Goal: Task Accomplishment & Management: Complete application form

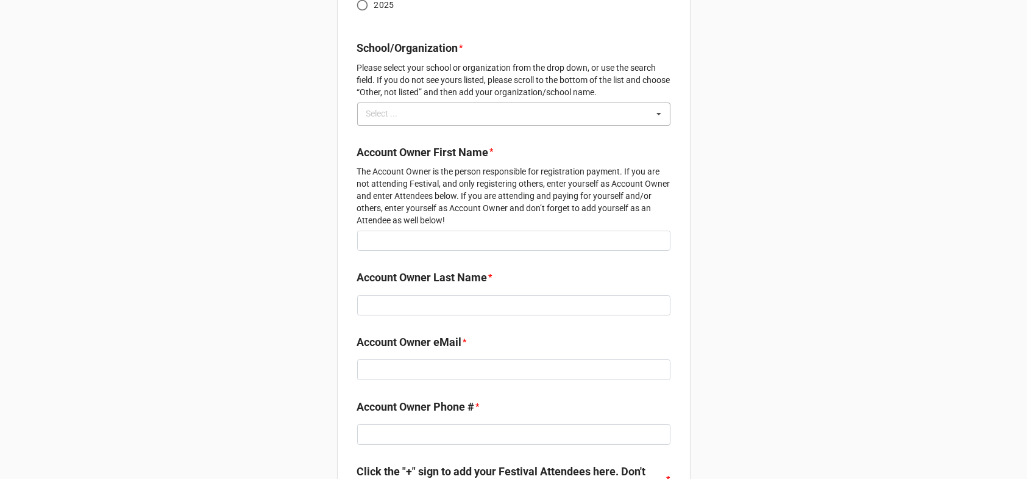
scroll to position [203, 0]
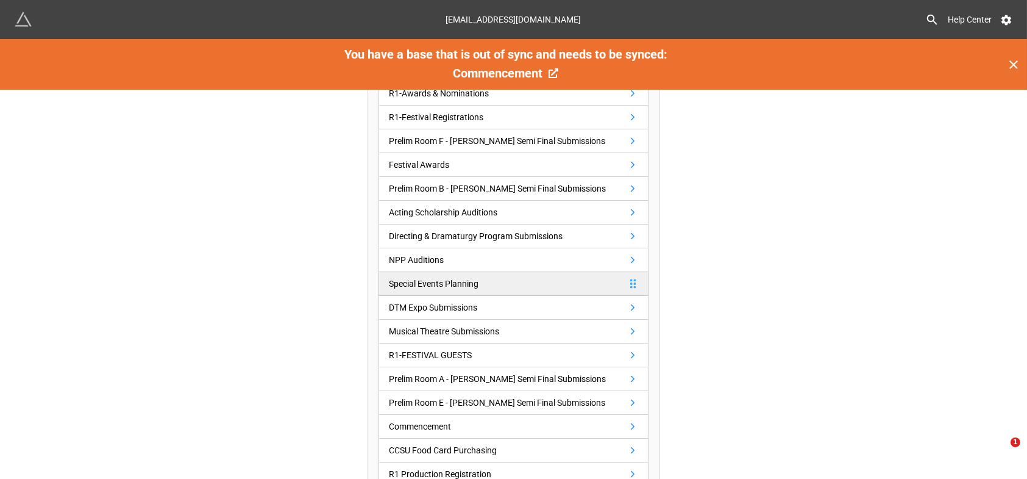
scroll to position [290, 0]
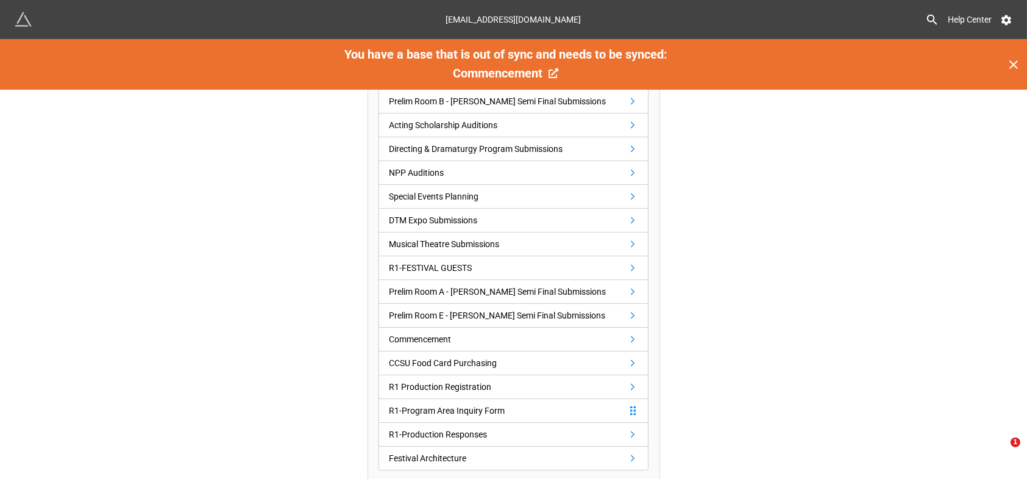
click at [484, 405] on div "R1-Program Area Inquiry Form" at bounding box center [447, 410] width 116 height 13
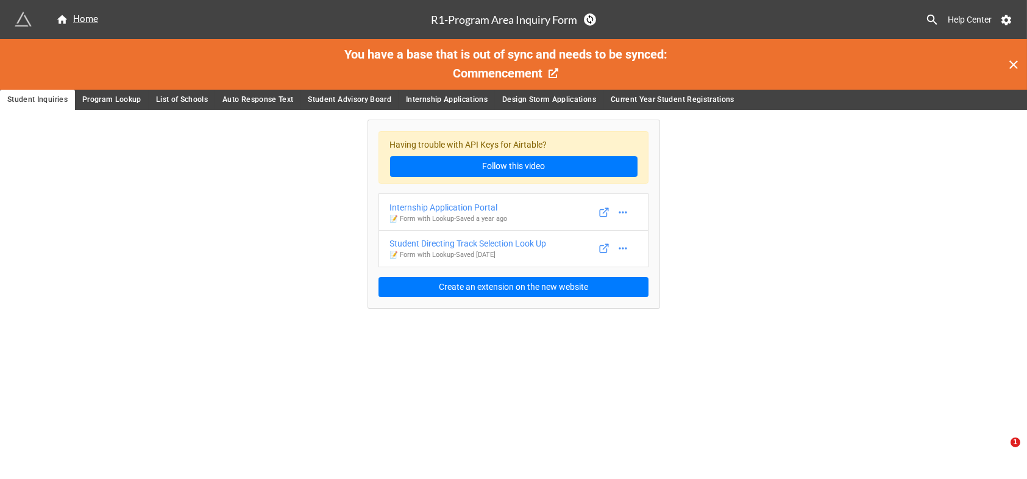
click at [109, 98] on span "Program Lookup" at bounding box center [111, 99] width 59 height 13
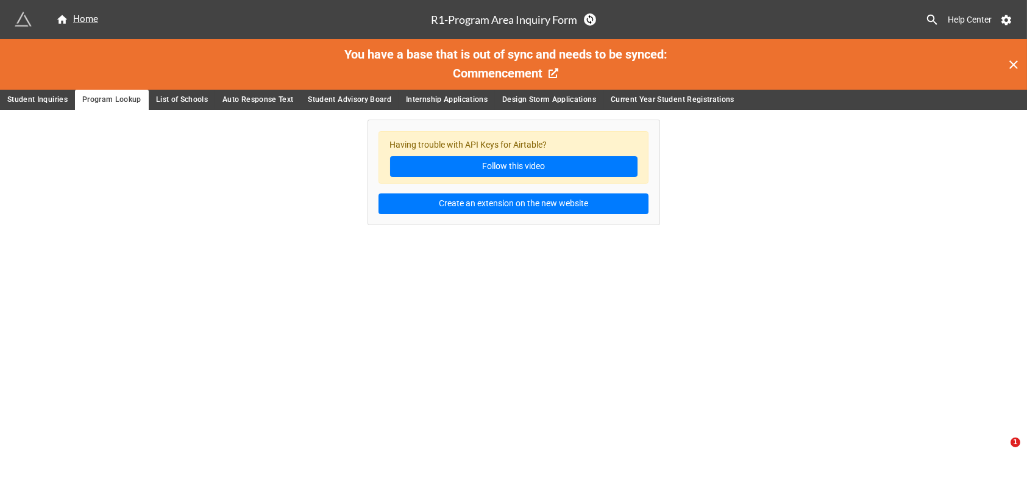
drag, startPoint x: 167, startPoint y: 98, endPoint x: 178, endPoint y: 100, distance: 11.1
click at [168, 98] on span "List of Schools" at bounding box center [182, 99] width 52 height 13
click at [248, 98] on span "Auto Response Text" at bounding box center [258, 99] width 71 height 13
click at [348, 96] on span "Student Advisory Board" at bounding box center [350, 99] width 84 height 13
click at [459, 100] on span "Internship Applications" at bounding box center [447, 99] width 82 height 13
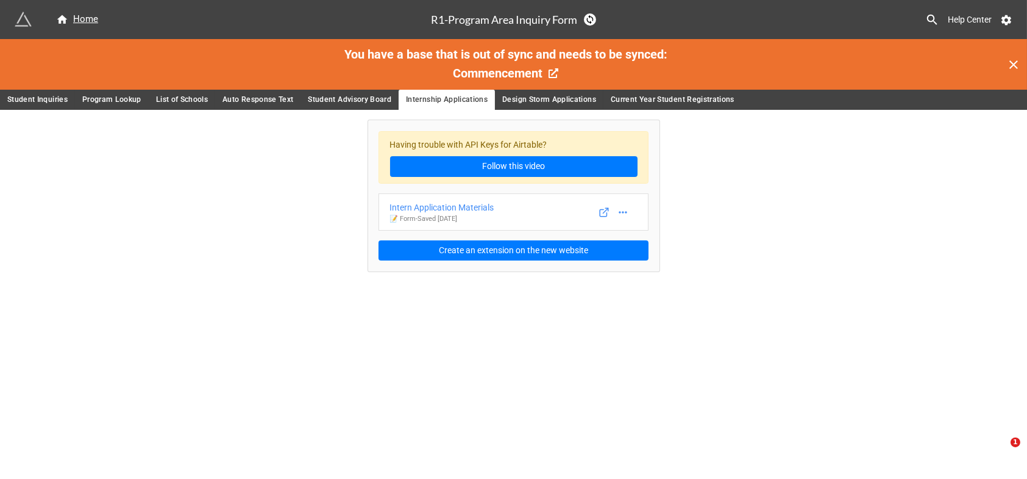
click at [535, 102] on span "Design Storm Applications" at bounding box center [549, 99] width 94 height 13
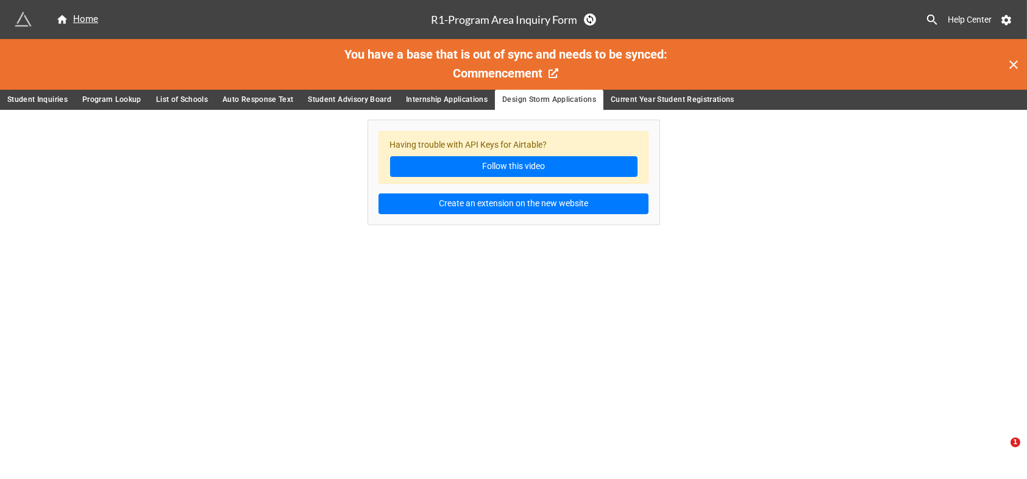
click at [445, 99] on span "Internship Applications" at bounding box center [447, 99] width 82 height 13
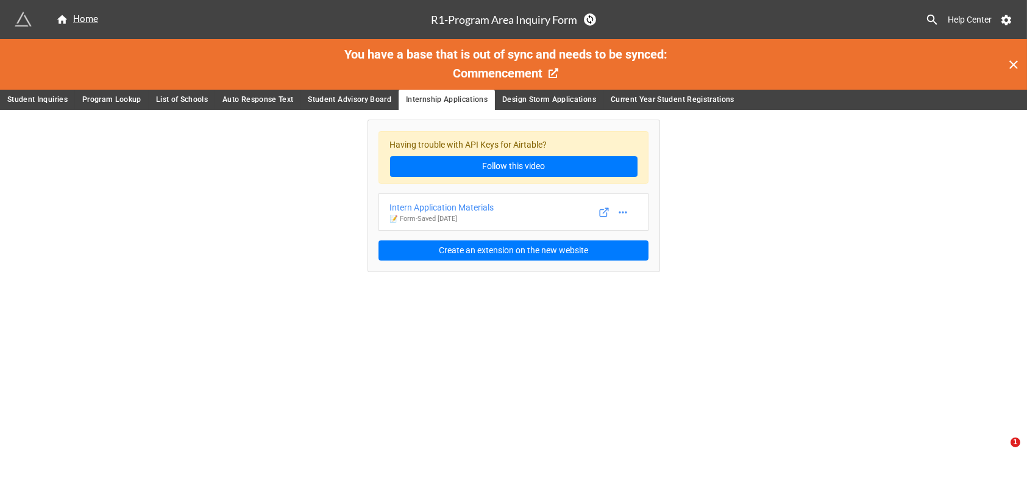
click at [645, 98] on span "Current Year Student Registrations" at bounding box center [673, 99] width 124 height 13
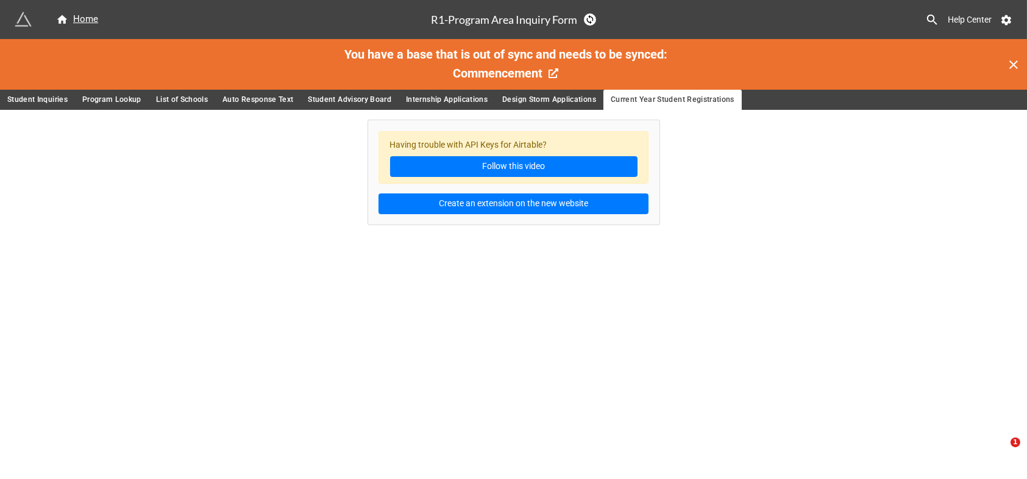
click at [542, 98] on span "Design Storm Applications" at bounding box center [549, 99] width 94 height 13
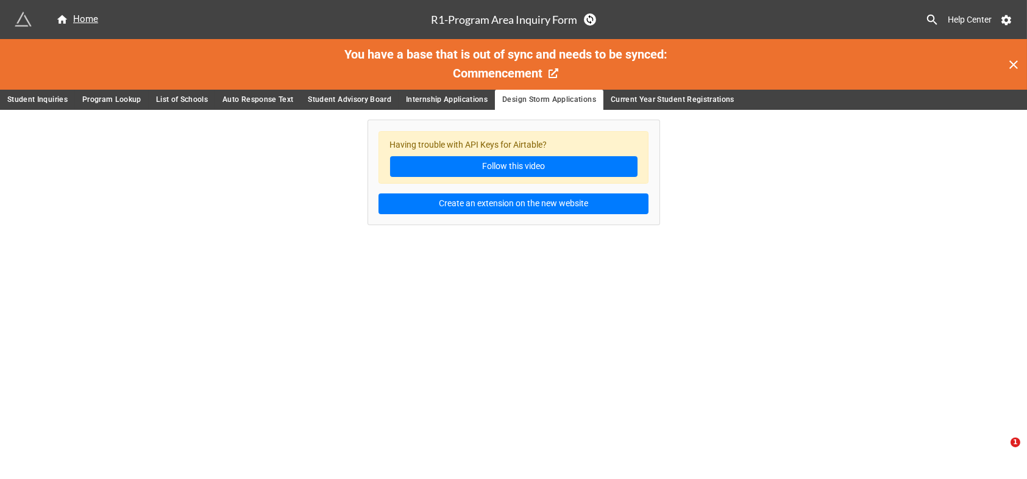
click at [119, 98] on span "Program Lookup" at bounding box center [111, 99] width 59 height 13
click at [38, 104] on span "Student Inquiries" at bounding box center [37, 99] width 60 height 13
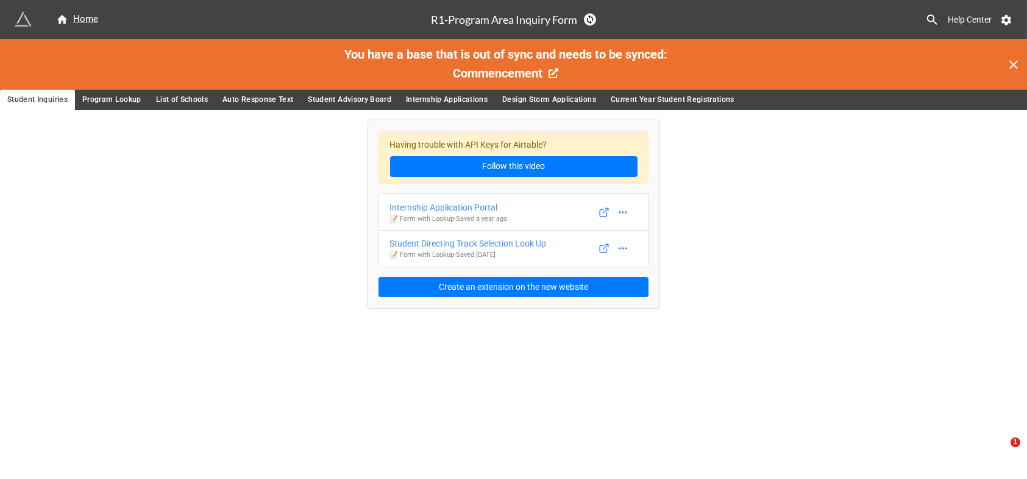
click at [105, 99] on span "Program Lookup" at bounding box center [111, 99] width 59 height 13
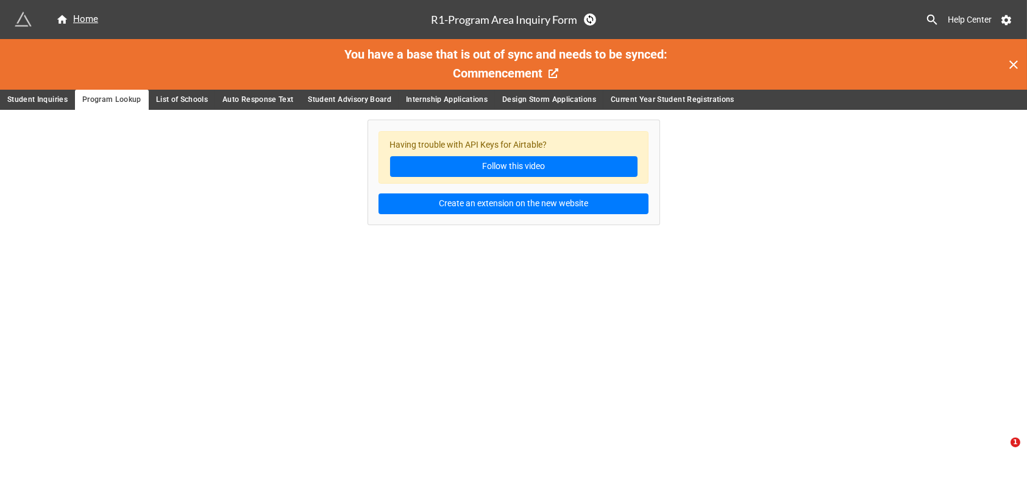
click at [182, 100] on span "List of Schools" at bounding box center [182, 99] width 52 height 13
click at [260, 96] on span "Auto Response Text" at bounding box center [258, 99] width 71 height 13
click at [326, 100] on span "Student Advisory Board" at bounding box center [350, 99] width 84 height 13
click at [443, 96] on span "Internship Applications" at bounding box center [447, 99] width 82 height 13
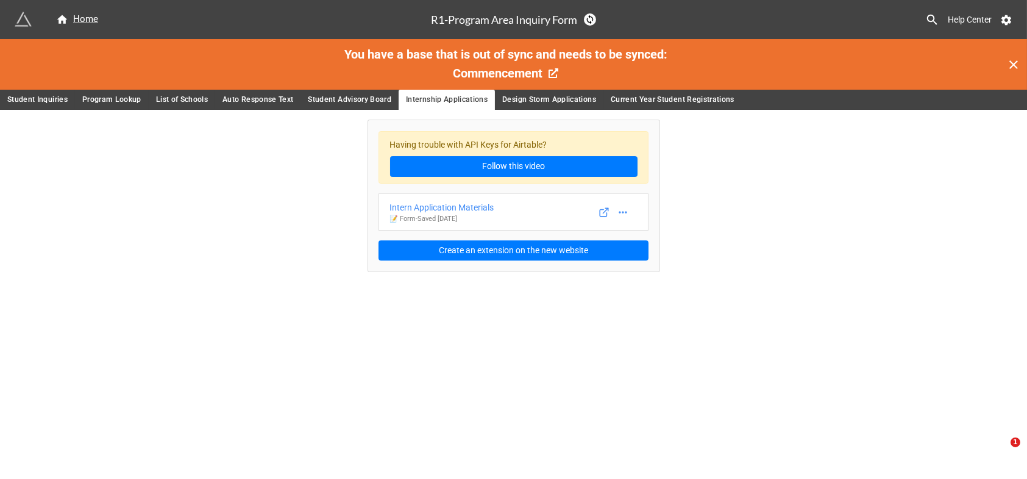
click at [554, 95] on span "Design Storm Applications" at bounding box center [549, 99] width 94 height 13
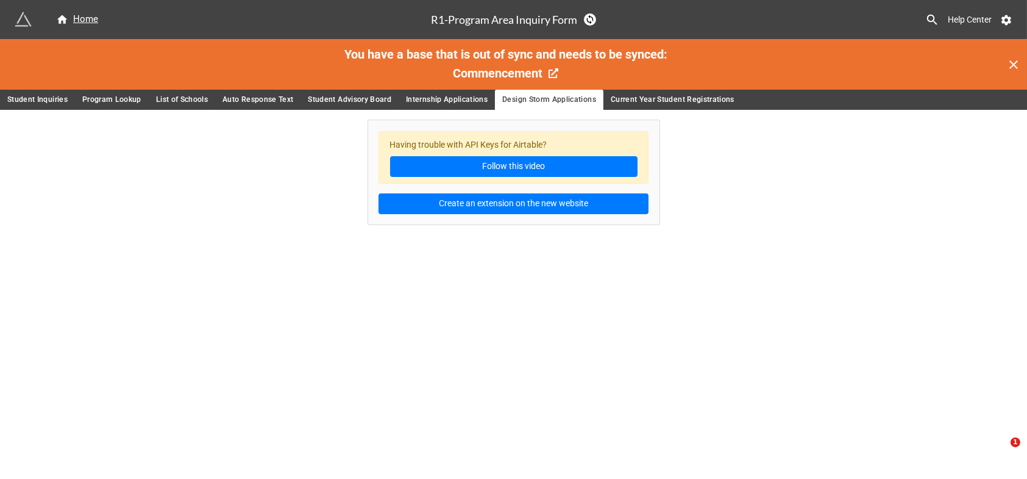
click at [651, 98] on span "Current Year Student Registrations" at bounding box center [673, 99] width 124 height 13
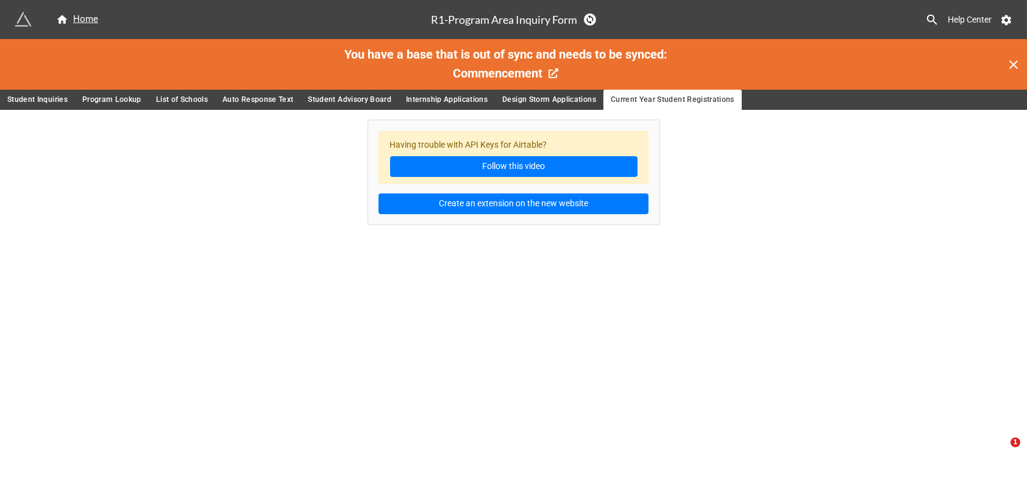
click at [46, 93] on span "Student Inquiries" at bounding box center [37, 99] width 60 height 13
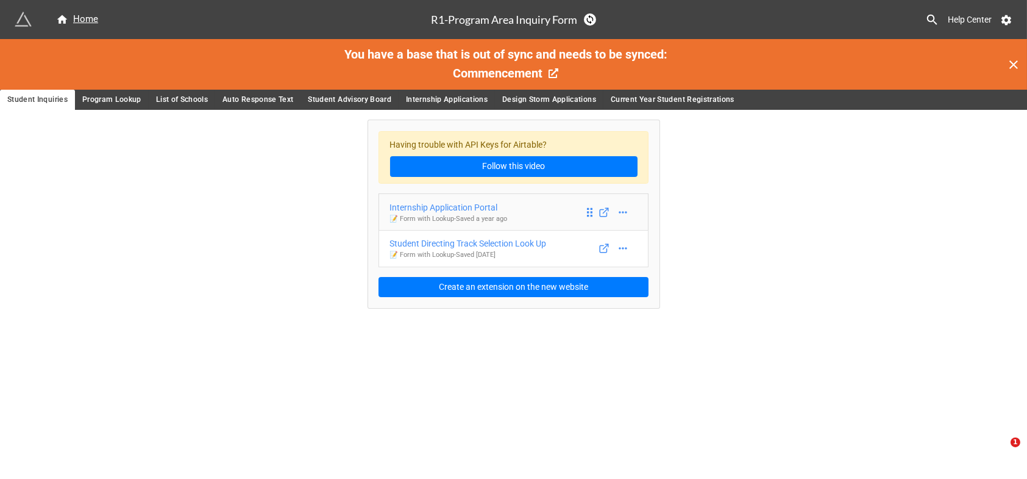
click at [466, 204] on div "Internship Application Portal" at bounding box center [449, 207] width 118 height 13
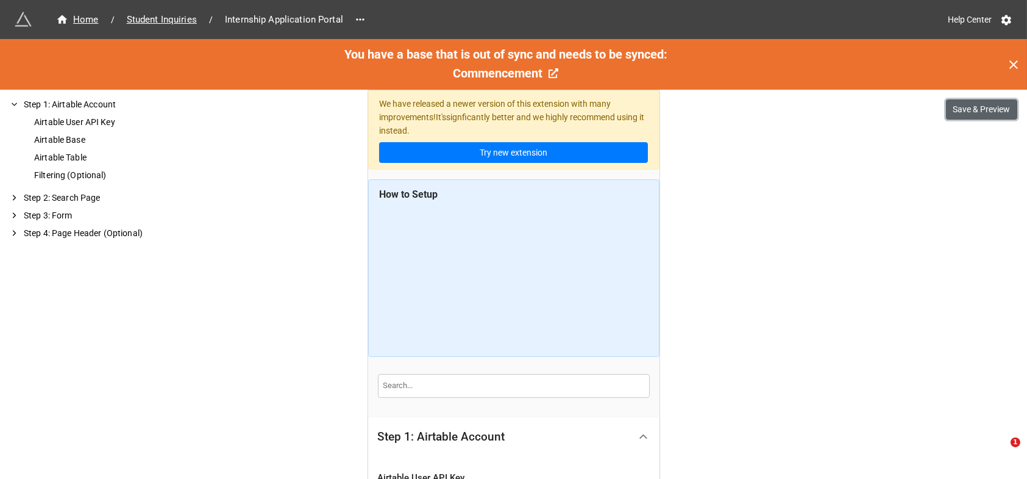
click at [989, 109] on button "Save & Preview" at bounding box center [981, 109] width 71 height 21
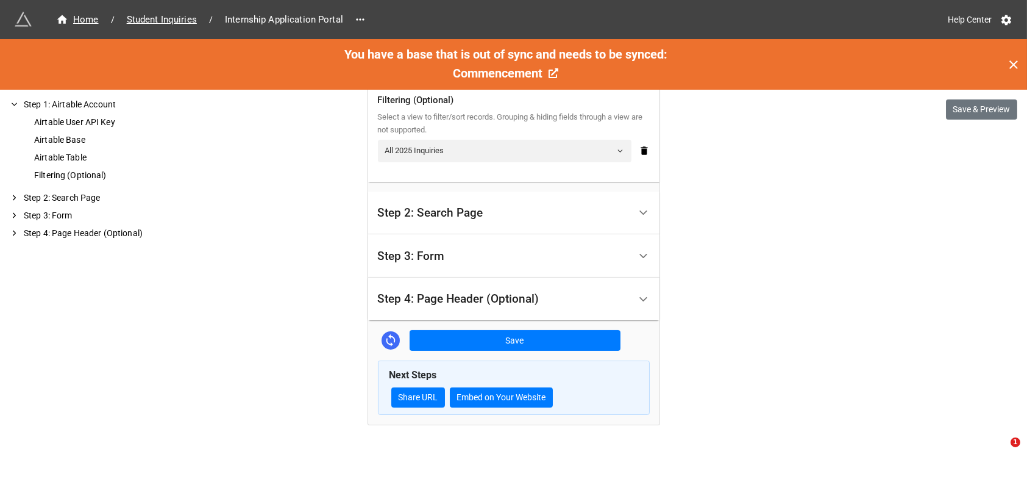
scroll to position [571, 0]
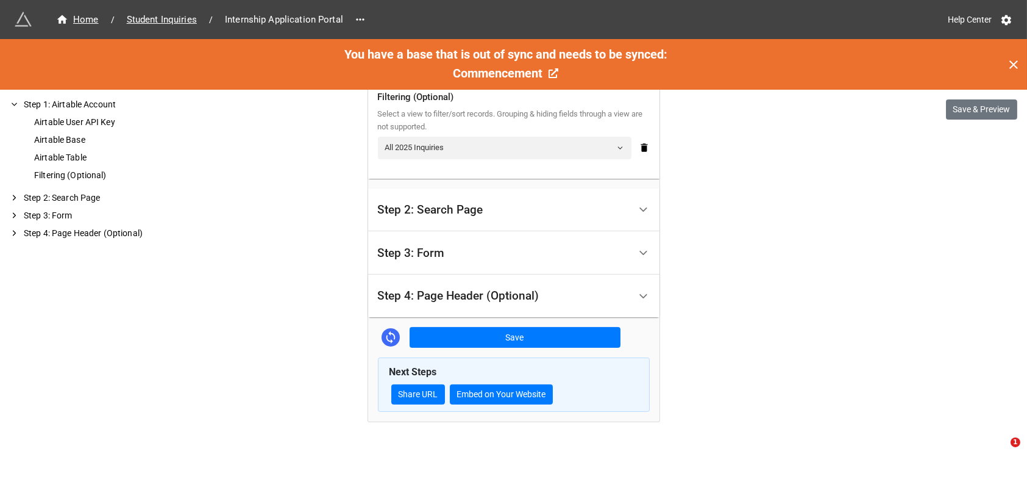
click at [445, 211] on div "Step 2: Search Page" at bounding box center [430, 210] width 105 height 12
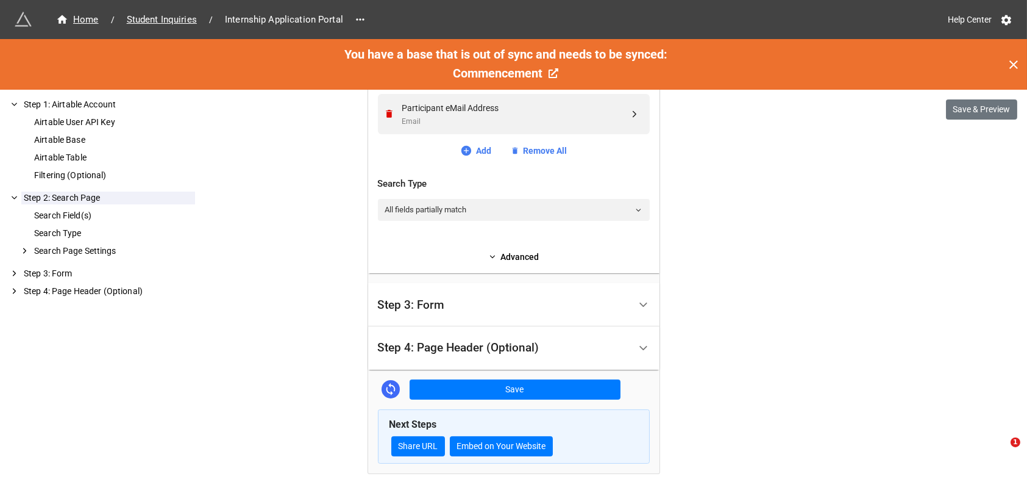
scroll to position [584, 0]
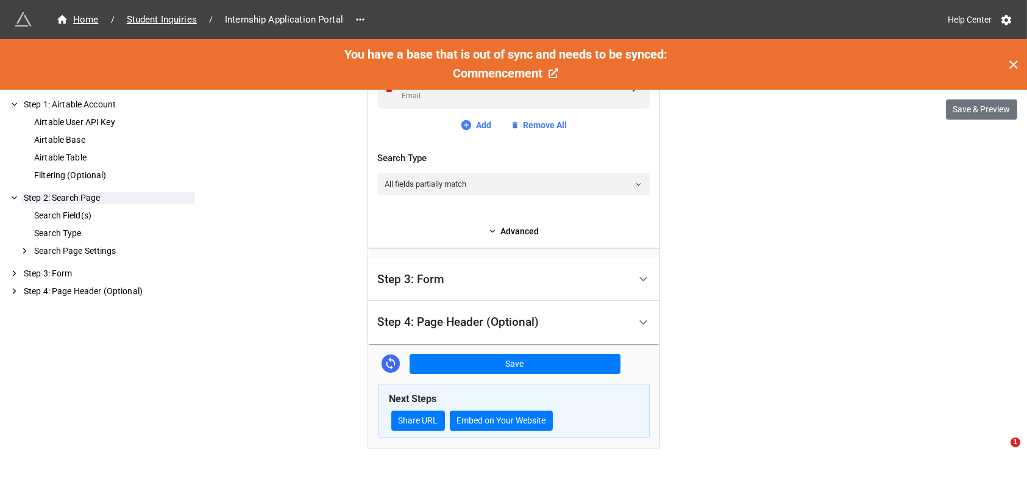
click at [437, 279] on div "Step 3: Form" at bounding box center [411, 279] width 67 height 12
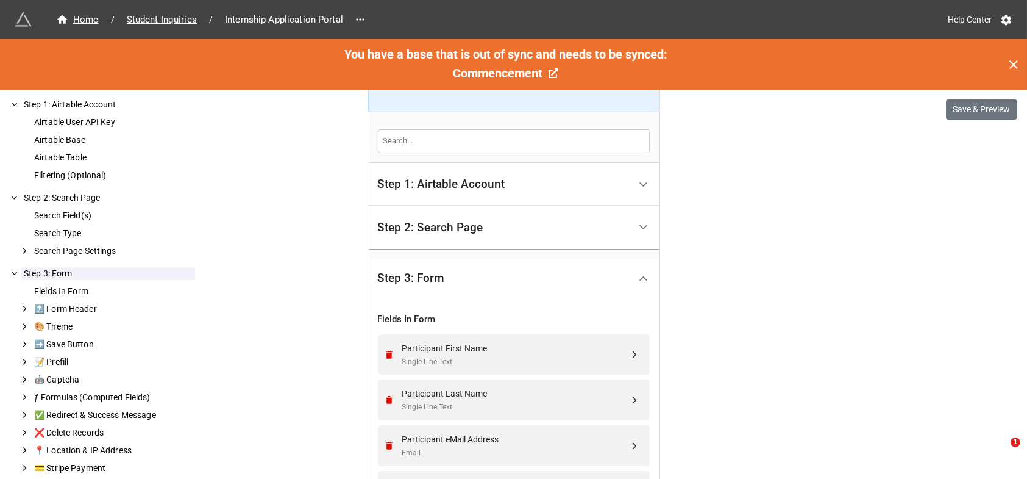
scroll to position [279, 0]
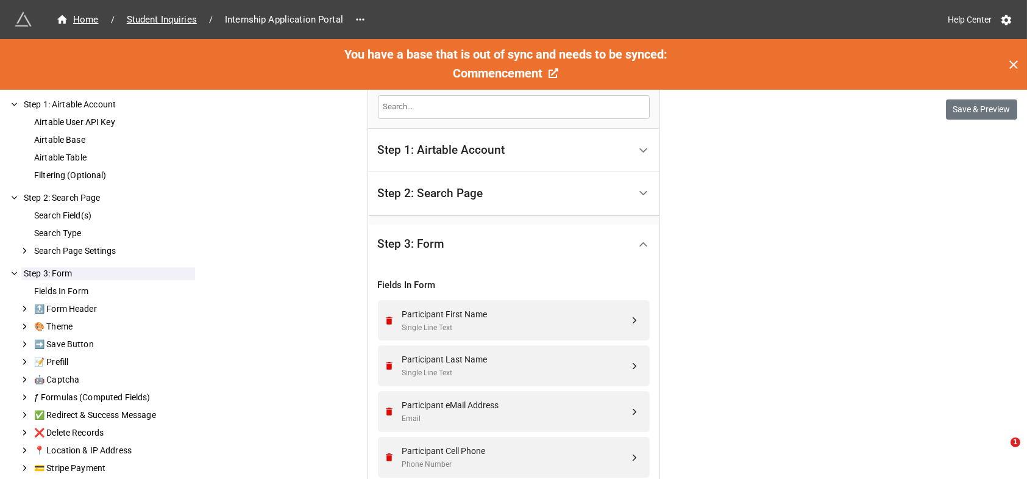
click at [455, 187] on div "Step 2: Search Page" at bounding box center [430, 193] width 105 height 12
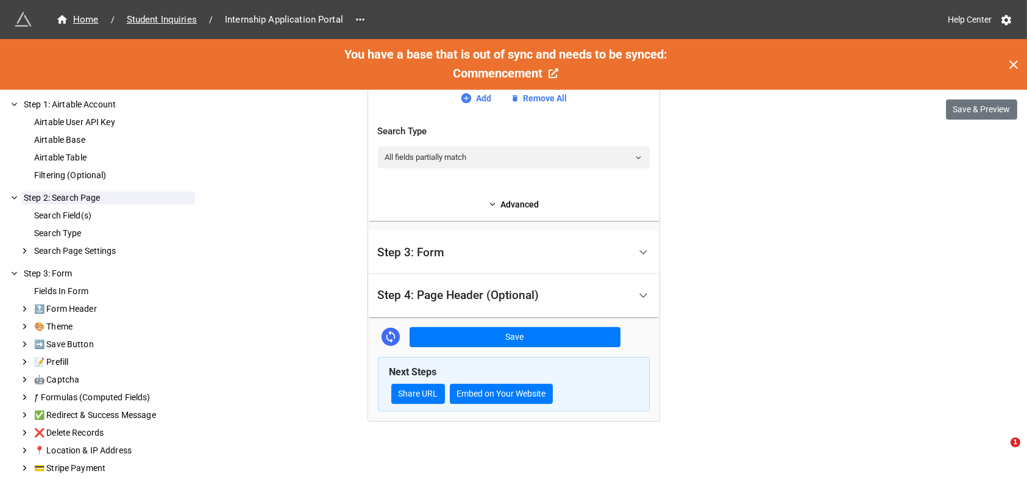
click at [424, 249] on div "Step 3: Form" at bounding box center [411, 252] width 67 height 12
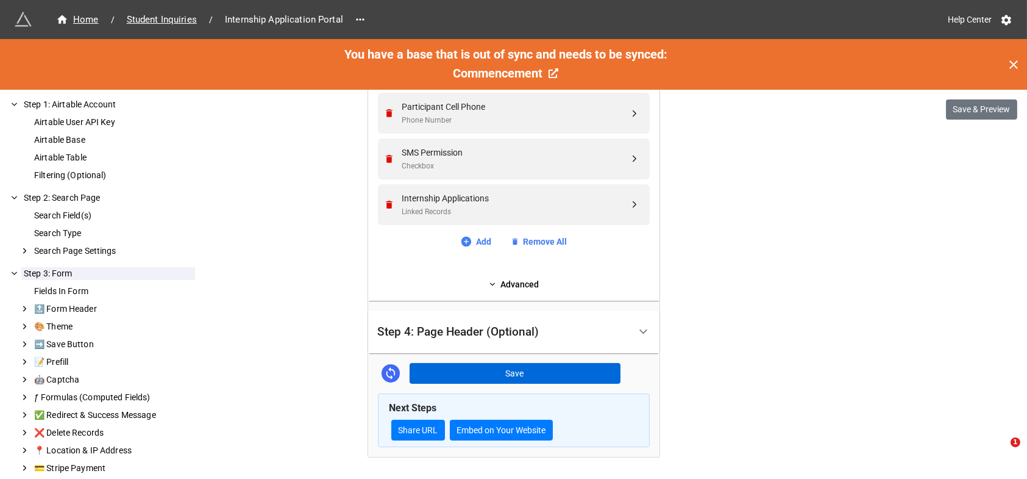
scroll to position [659, 0]
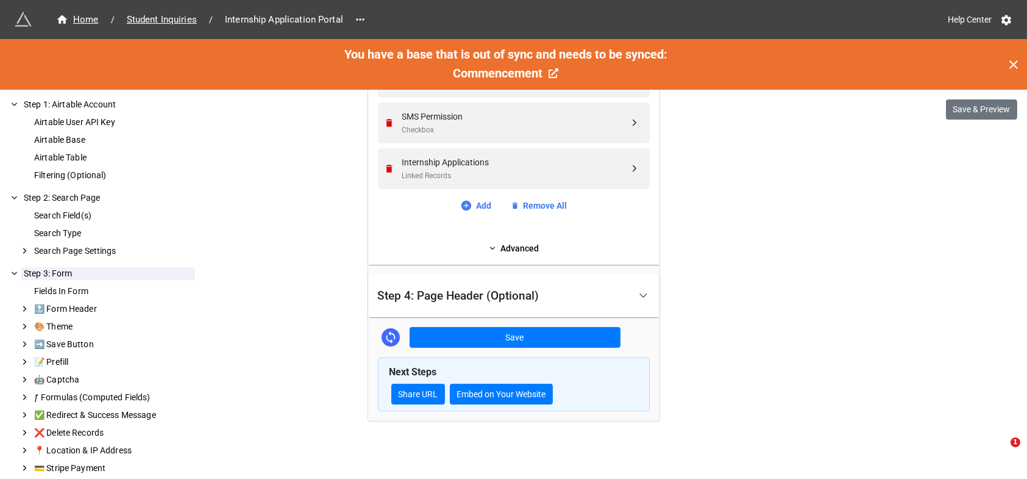
click at [440, 293] on div "Step 4: Page Header (Optional)" at bounding box center [459, 296] width 162 height 12
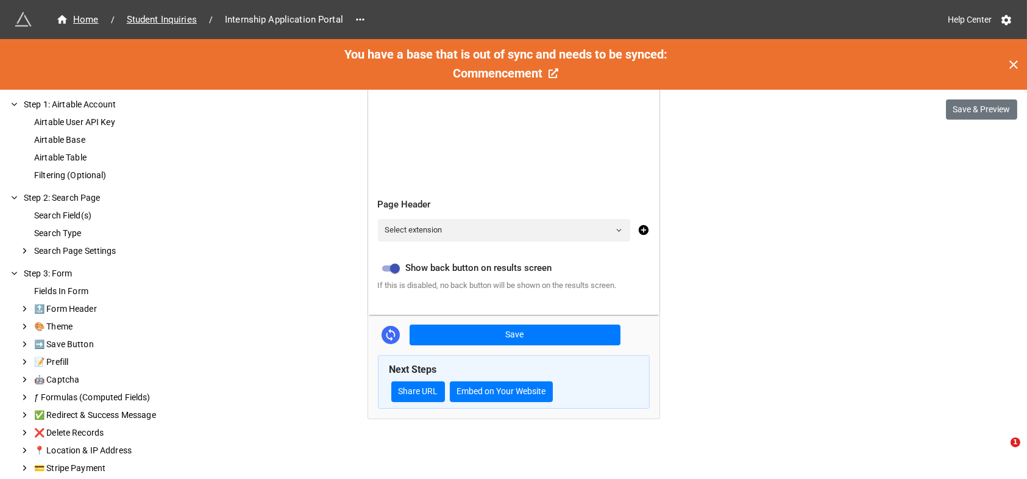
scroll to position [279, 0]
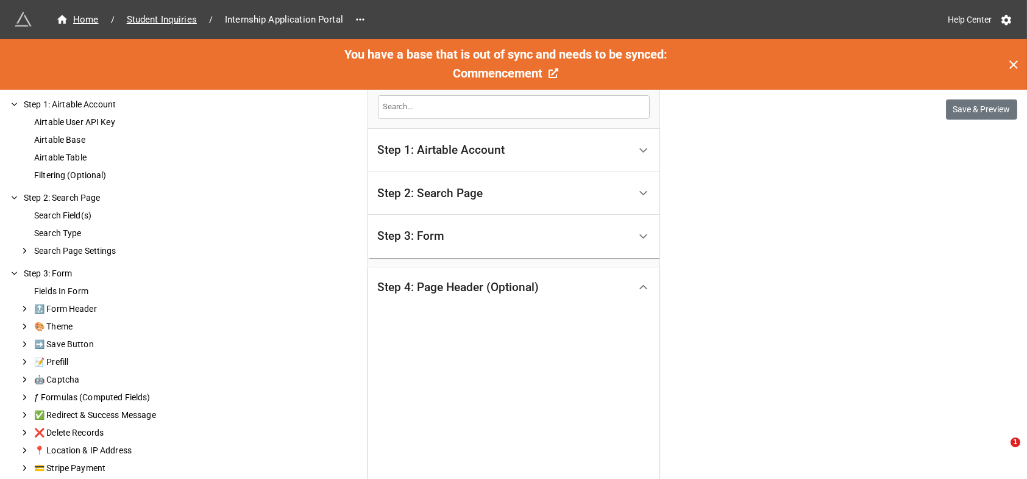
click at [435, 234] on div "Step 3: Form" at bounding box center [411, 236] width 67 height 12
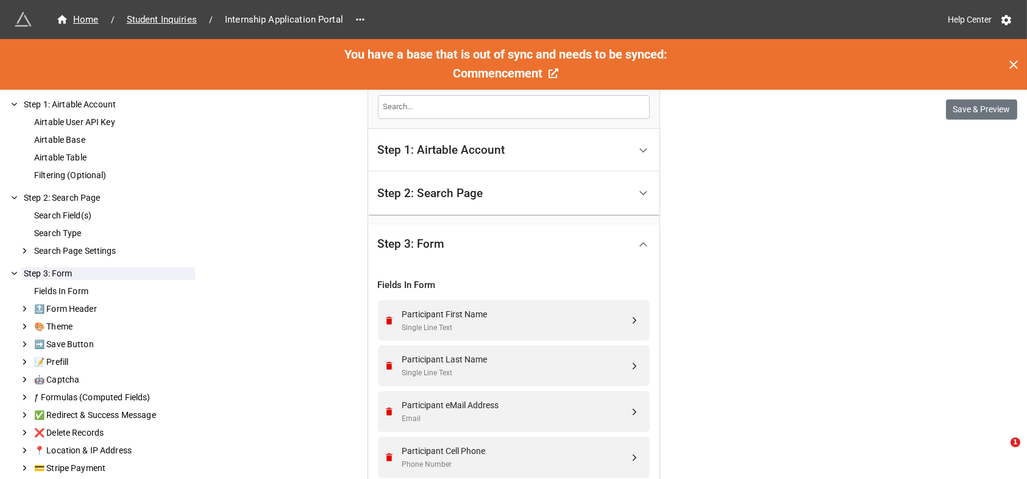
click at [452, 191] on div "Step 2: Search Page" at bounding box center [430, 193] width 105 height 12
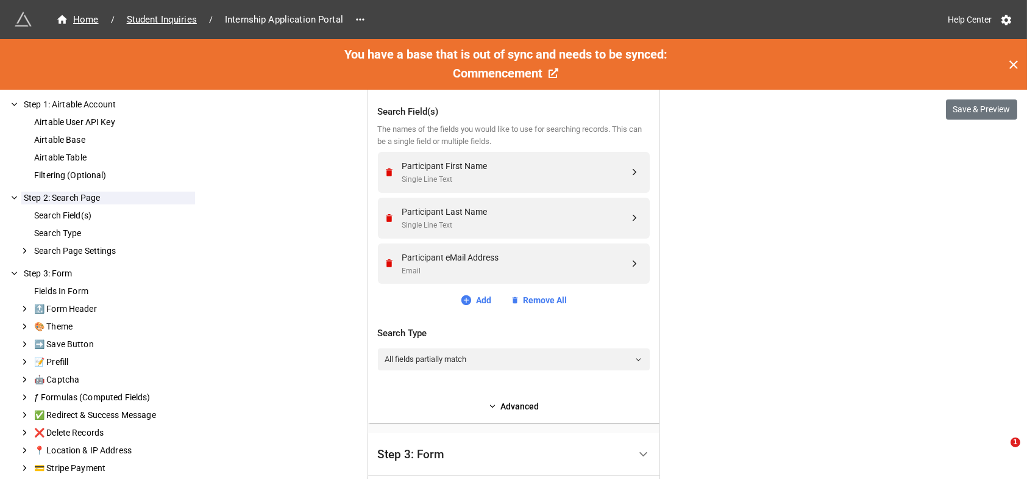
scroll to position [407, 0]
click at [426, 453] on div "Step 3: Form" at bounding box center [411, 455] width 67 height 12
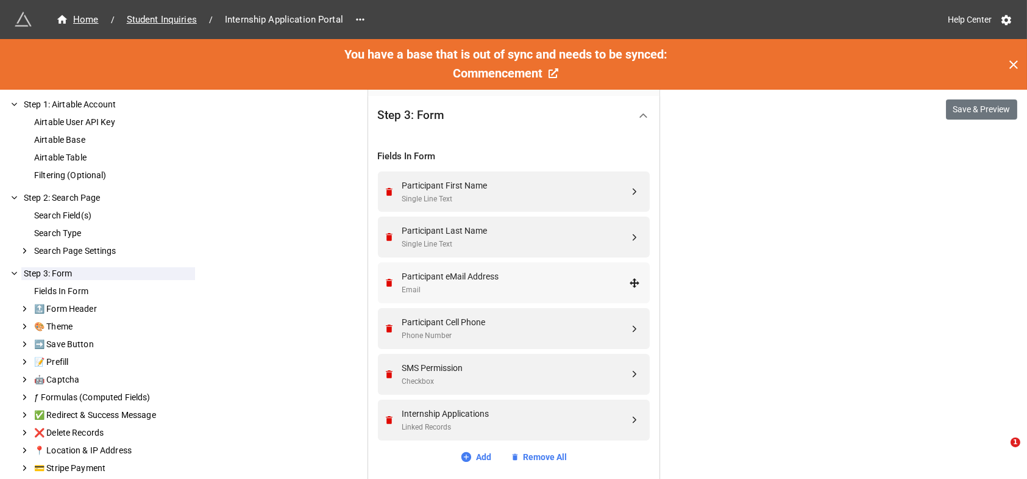
scroll to position [509, 0]
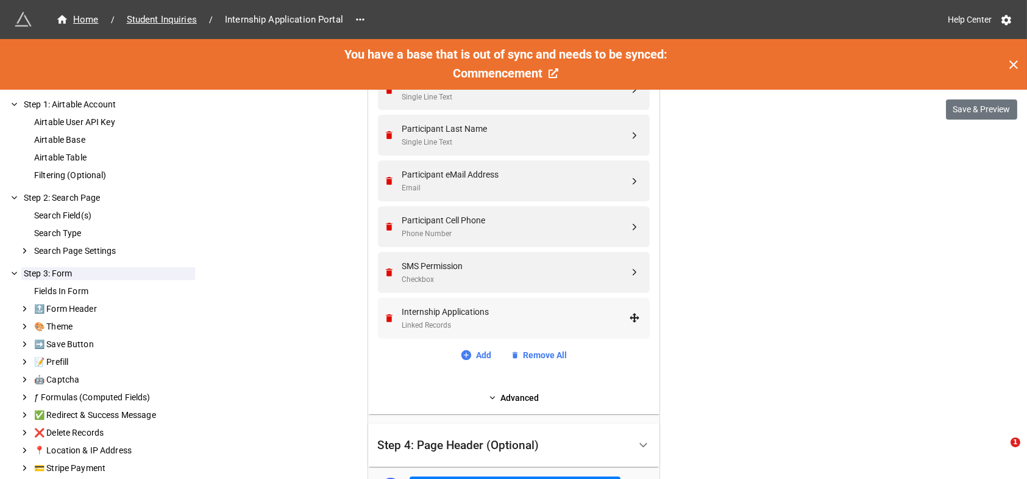
click at [452, 310] on div "Internship Applications" at bounding box center [515, 311] width 227 height 13
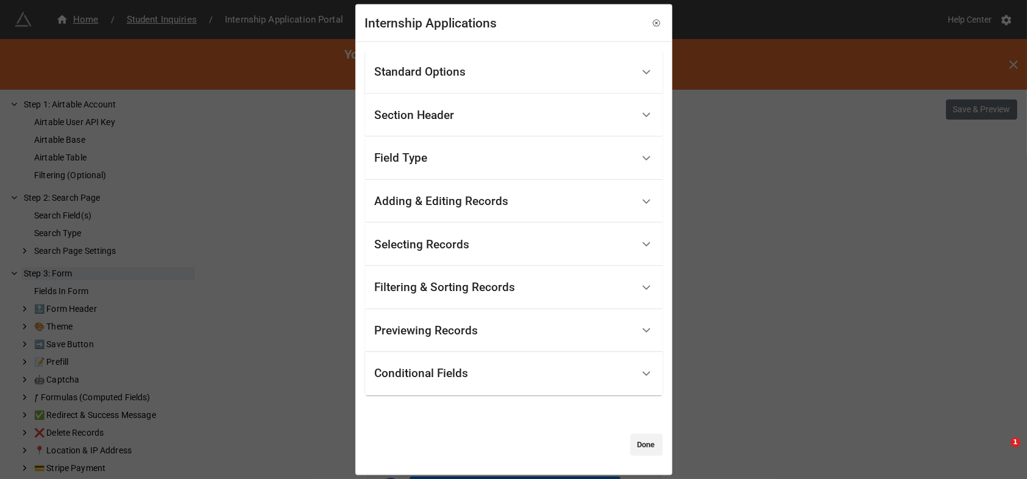
click at [439, 329] on div "Previewing Records" at bounding box center [427, 330] width 104 height 12
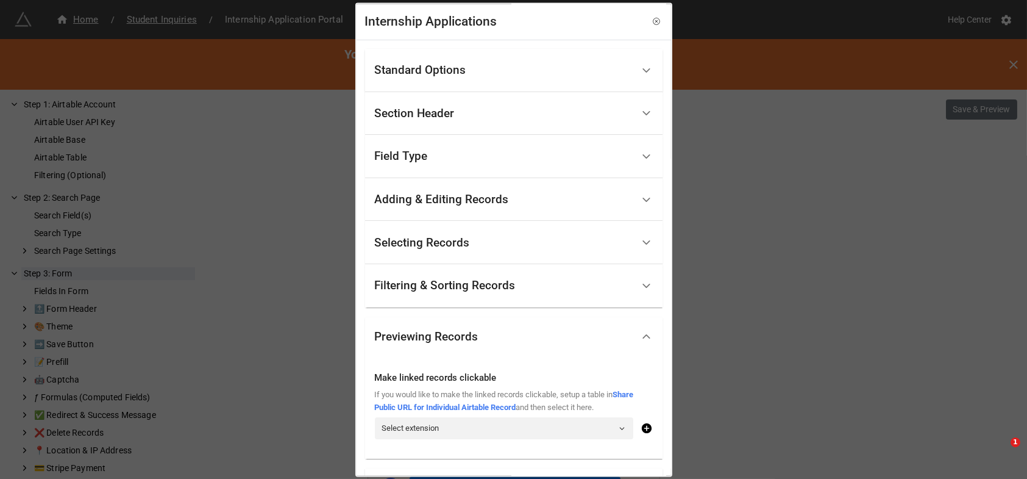
click at [449, 286] on div "Filtering & Sorting Records" at bounding box center [445, 286] width 141 height 12
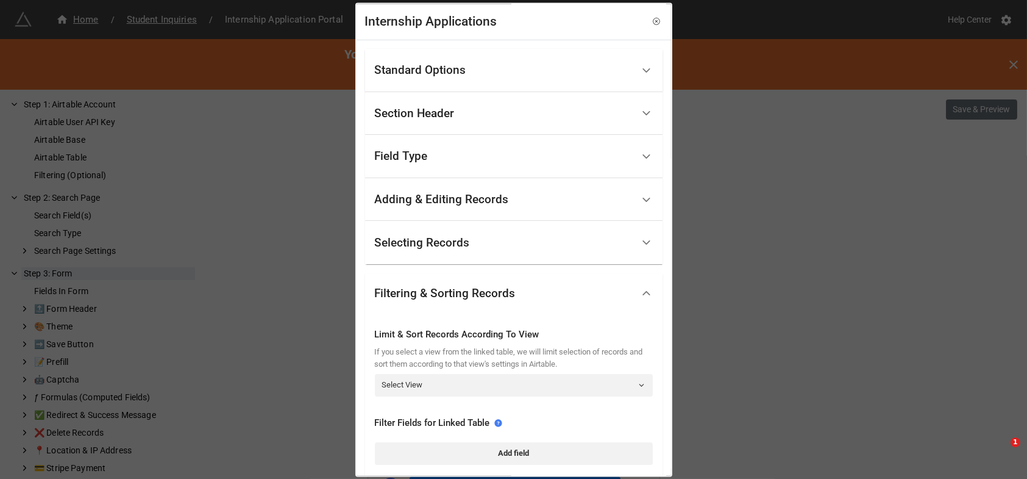
click at [438, 246] on div "Selecting Records" at bounding box center [422, 243] width 95 height 12
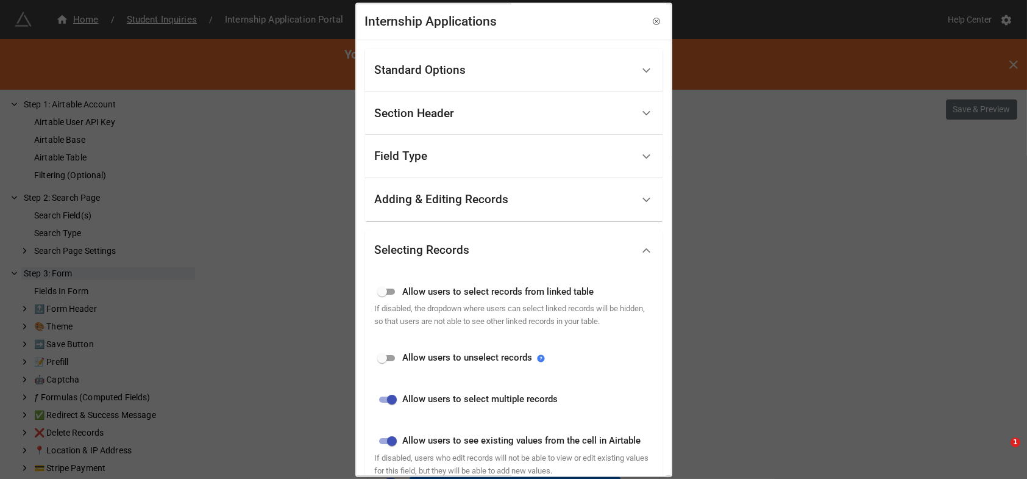
click at [451, 195] on div "Adding & Editing Records" at bounding box center [442, 200] width 134 height 12
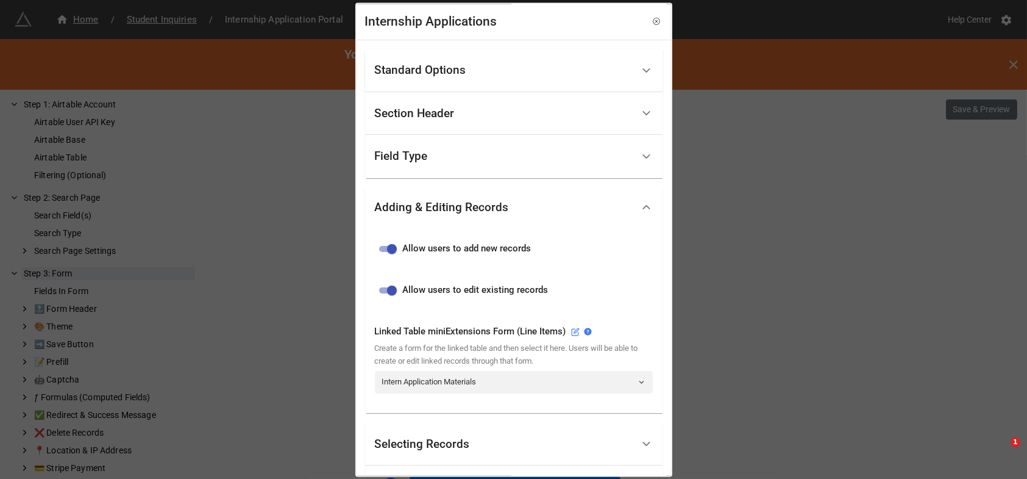
click at [410, 152] on div "Field Type" at bounding box center [401, 157] width 53 height 12
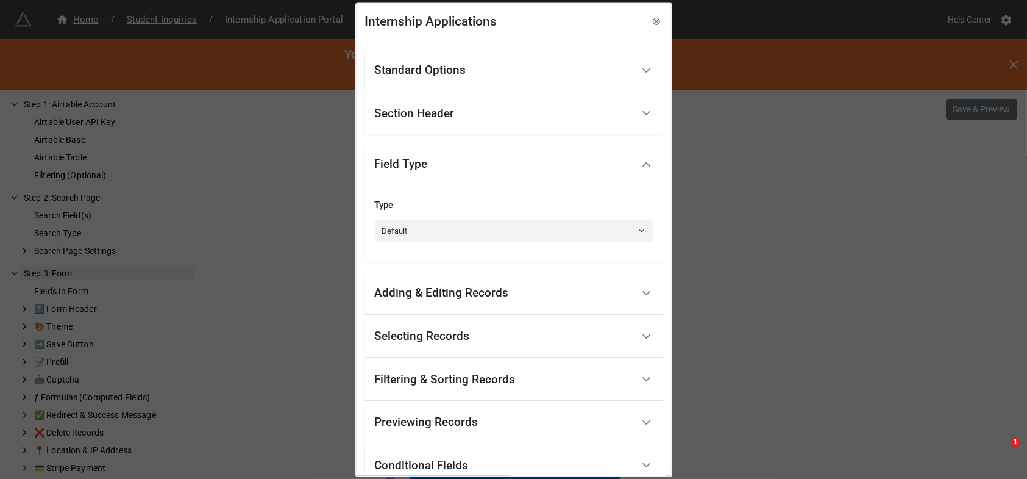
click at [423, 113] on div "Section Header" at bounding box center [415, 113] width 80 height 12
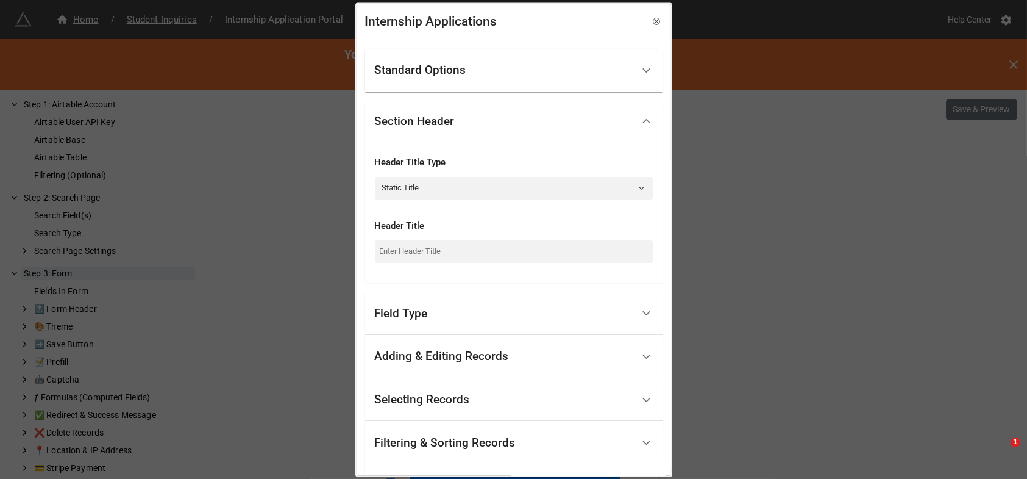
click at [428, 66] on div "Standard Options" at bounding box center [420, 71] width 91 height 12
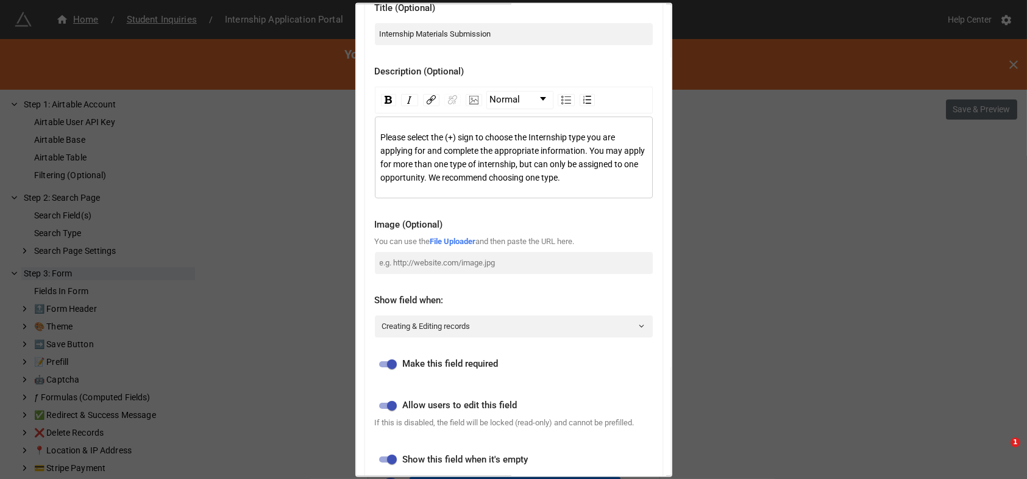
scroll to position [0, 0]
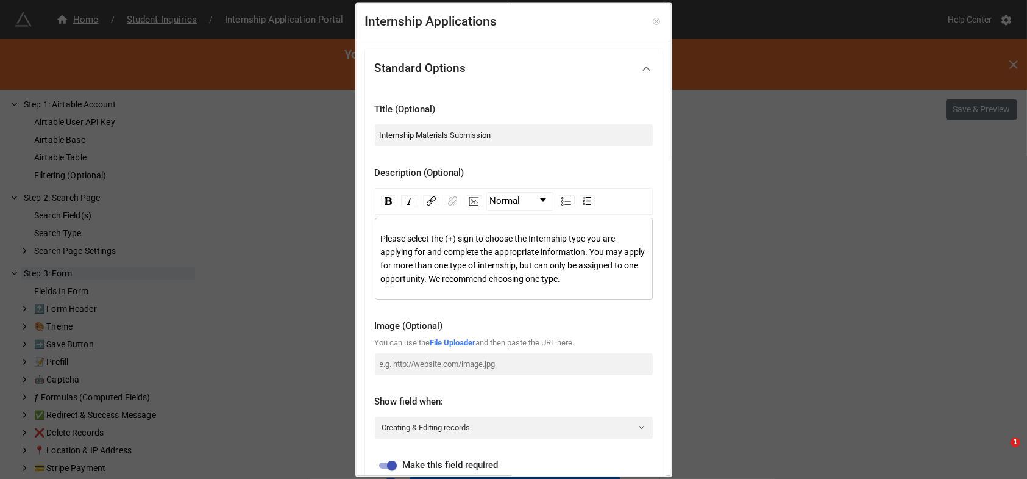
click at [652, 20] on icon at bounding box center [656, 22] width 9 height 9
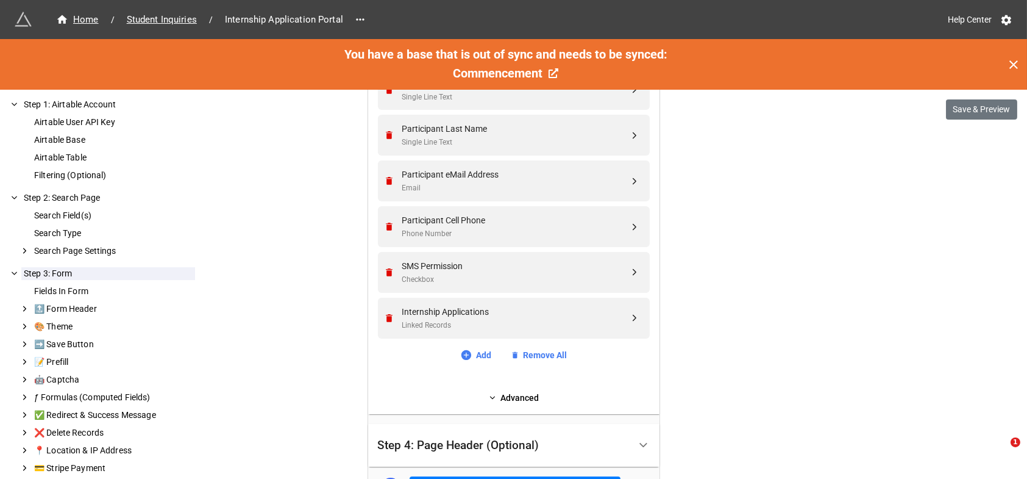
click at [789, 233] on div "We have released a newer version of this extension with many improvements! It's…" at bounding box center [513, 61] width 1027 height 1140
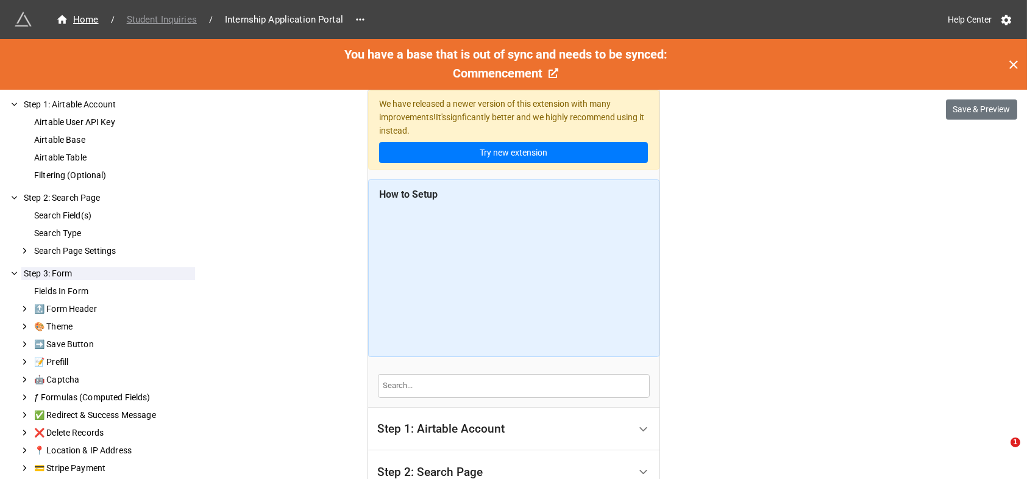
click at [171, 18] on span "Student Inquiries" at bounding box center [162, 20] width 85 height 14
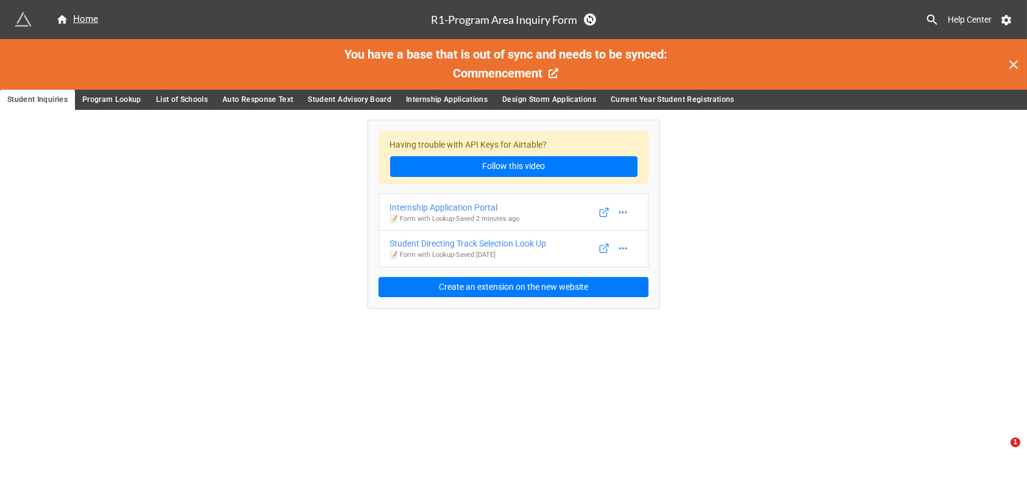
click at [434, 101] on span "Internship Applications" at bounding box center [447, 99] width 82 height 13
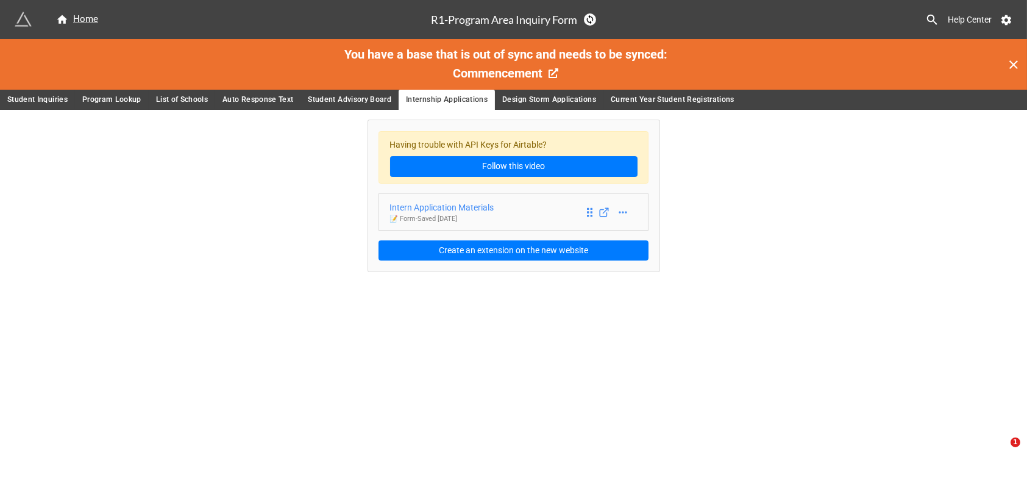
click at [459, 206] on div "Intern Application Materials" at bounding box center [442, 207] width 104 height 13
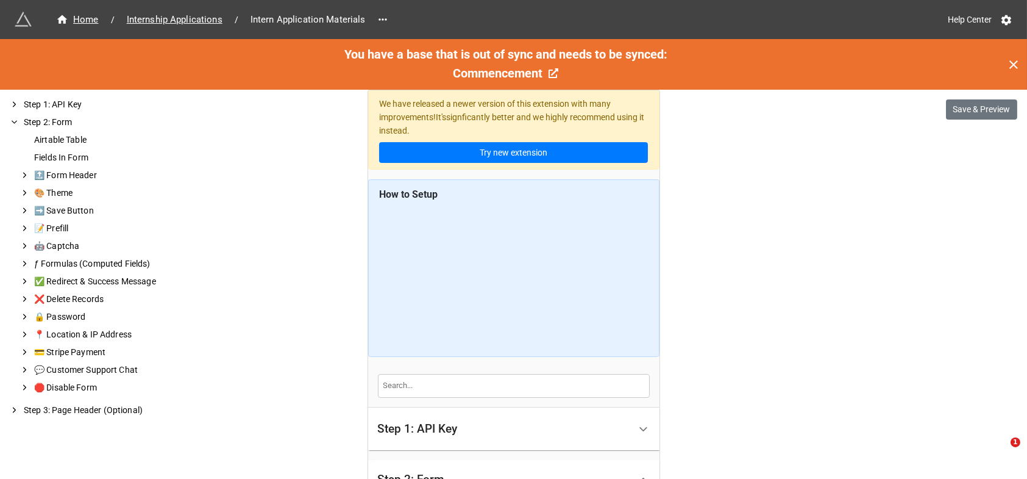
click at [1010, 63] on icon at bounding box center [1014, 64] width 15 height 15
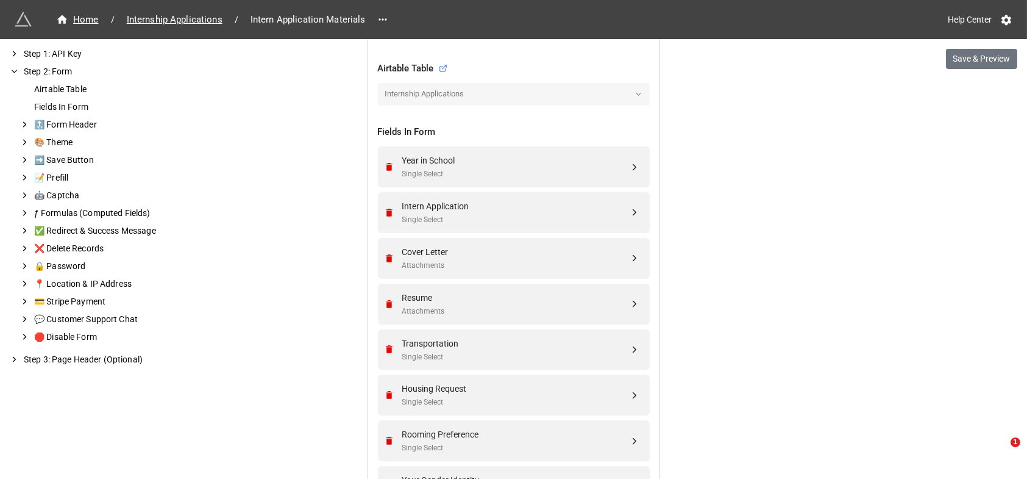
scroll to position [406, 0]
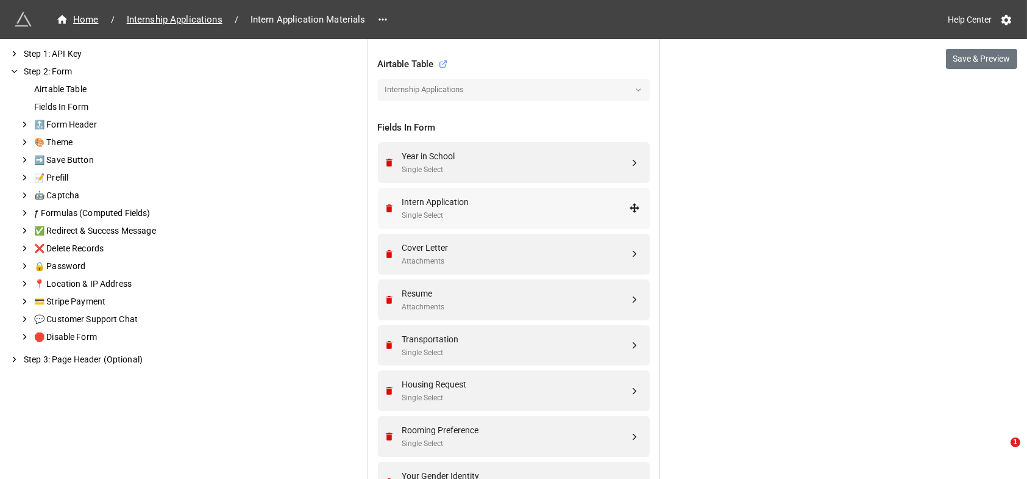
click at [481, 202] on div "Intern Application" at bounding box center [515, 201] width 227 height 13
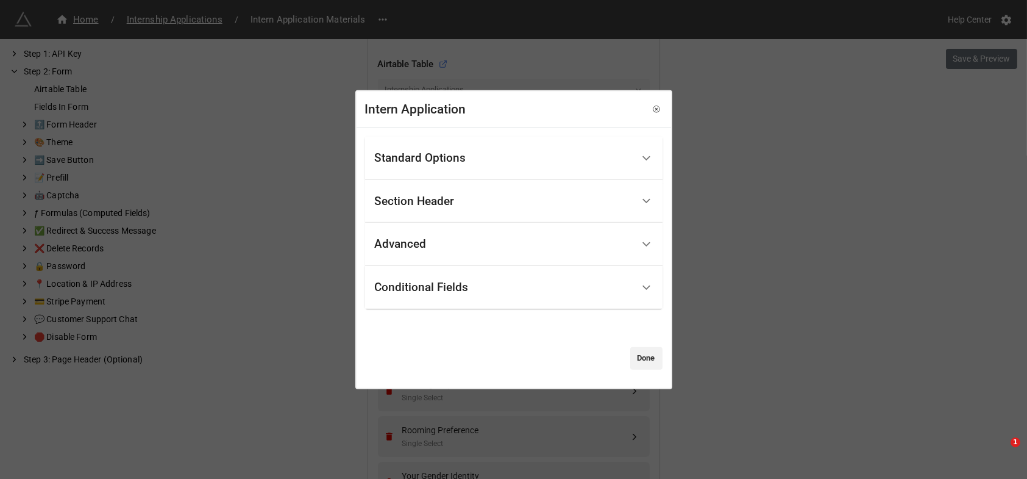
click at [432, 164] on div "Standard Options" at bounding box center [420, 158] width 91 height 12
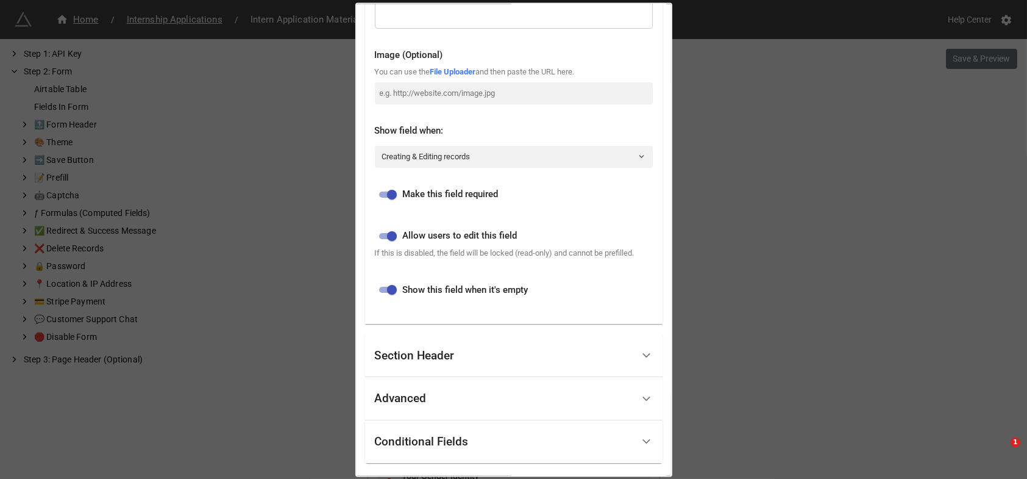
scroll to position [296, 0]
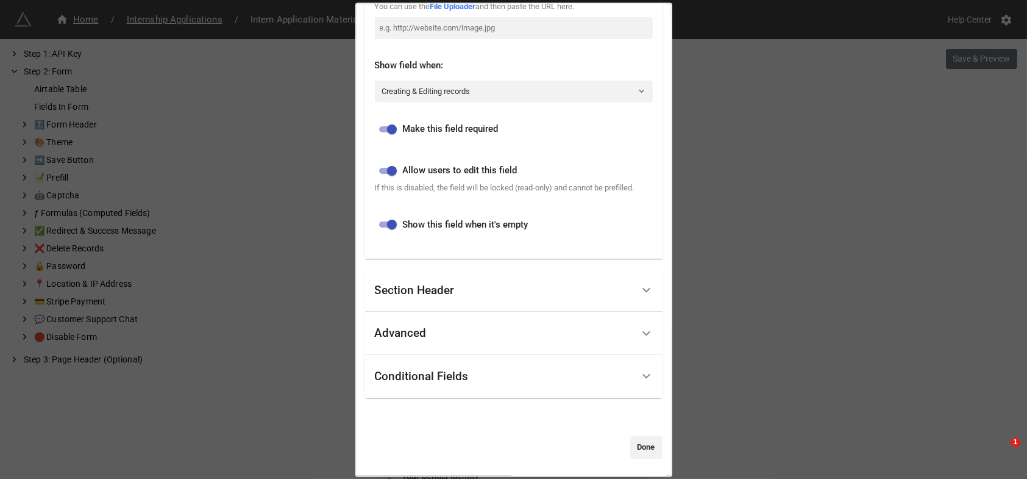
click at [426, 331] on div "Advanced" at bounding box center [401, 333] width 52 height 12
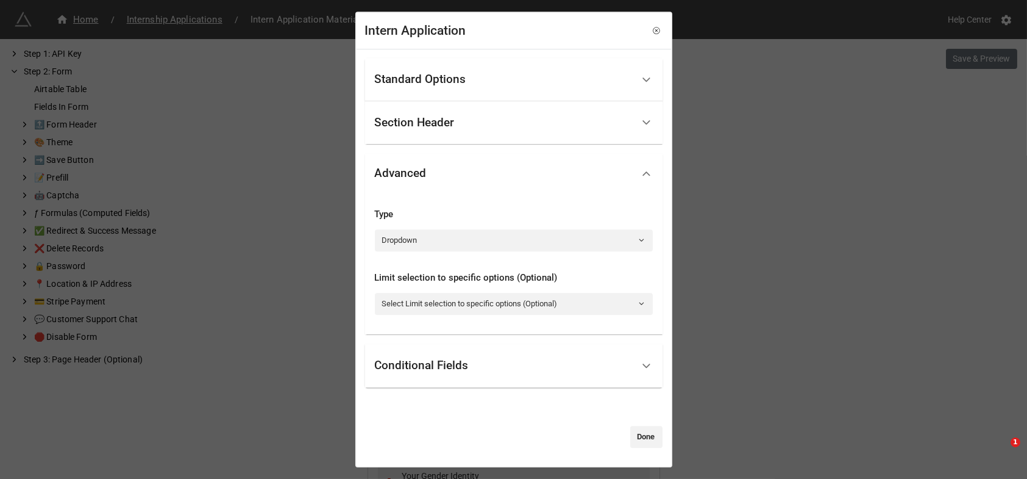
scroll to position [0, 0]
click at [437, 365] on div "Conditional Fields" at bounding box center [422, 366] width 94 height 12
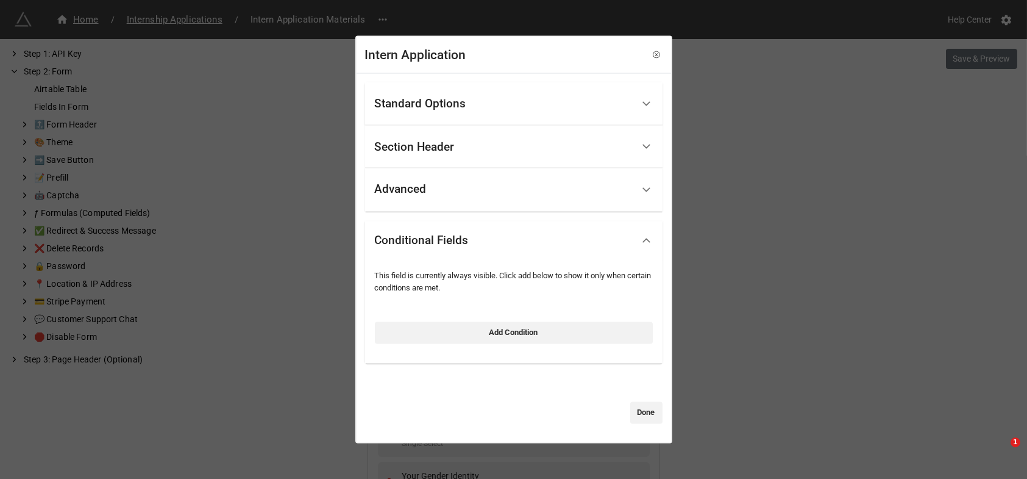
click at [420, 141] on div "Section Header" at bounding box center [415, 146] width 80 height 12
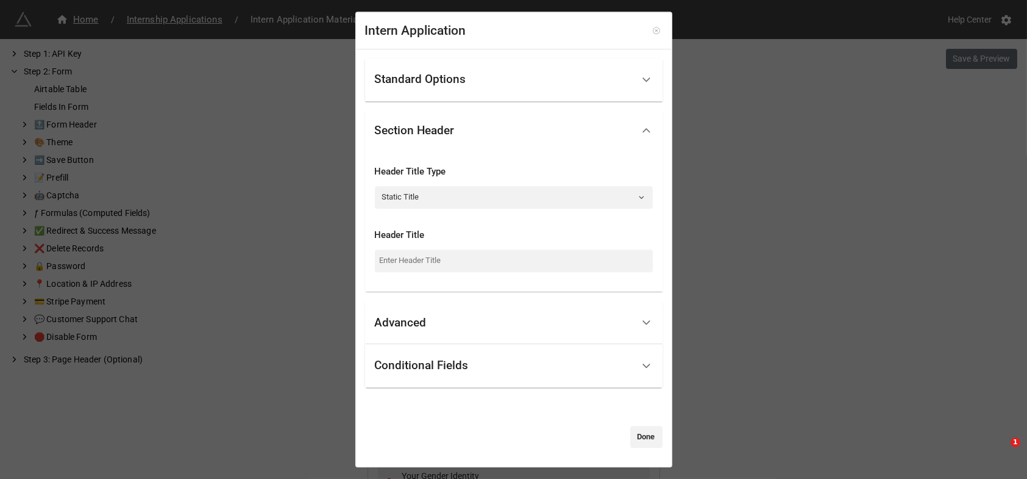
click at [652, 30] on icon at bounding box center [656, 30] width 9 height 9
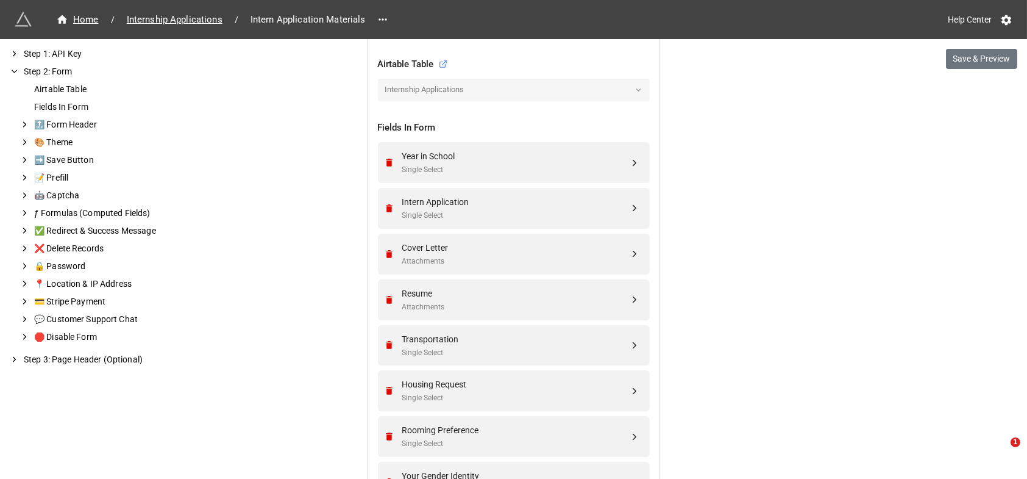
click at [868, 216] on div "We have released a newer version of this extension with many improvements! It's…" at bounding box center [513, 197] width 1027 height 1207
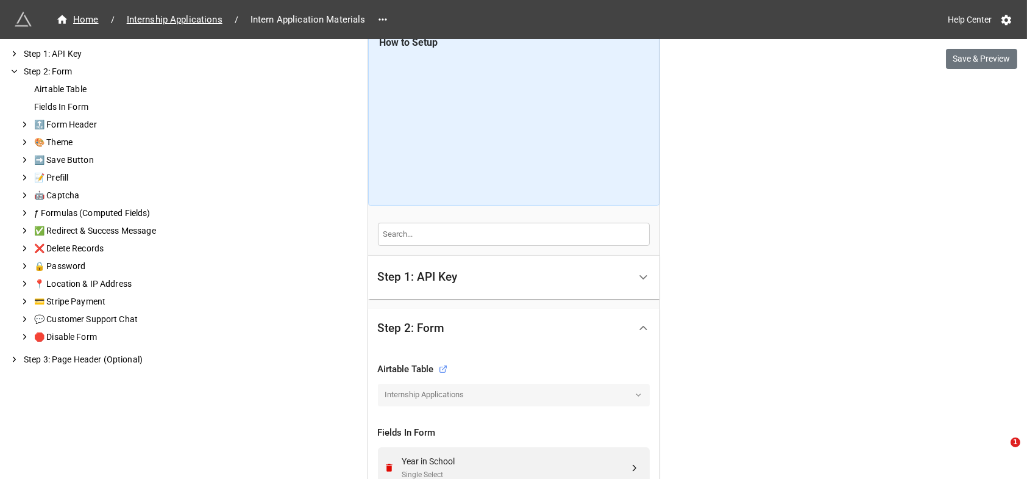
drag, startPoint x: 810, startPoint y: 222, endPoint x: 727, endPoint y: 161, distance: 102.9
click at [167, 21] on span "Internship Applications" at bounding box center [175, 20] width 110 height 14
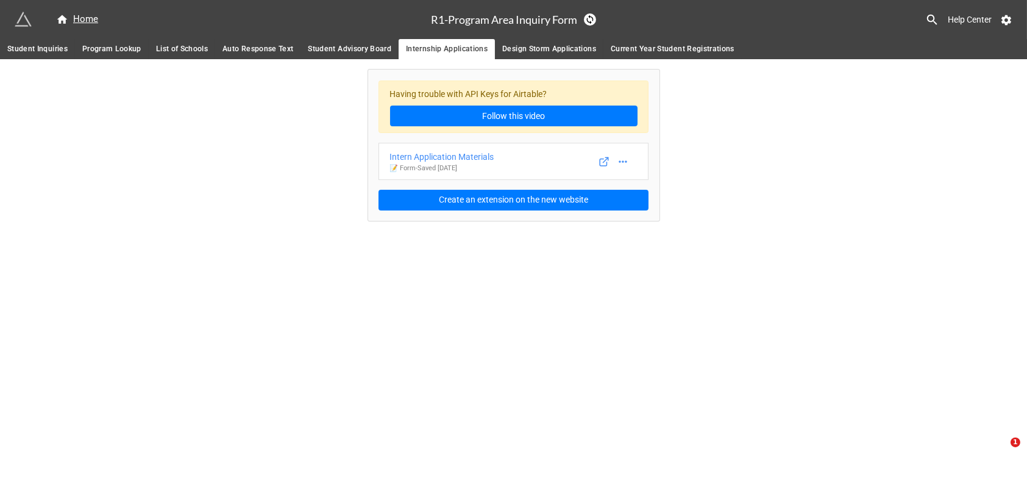
click at [555, 48] on span "Design Storm Applications" at bounding box center [549, 49] width 94 height 13
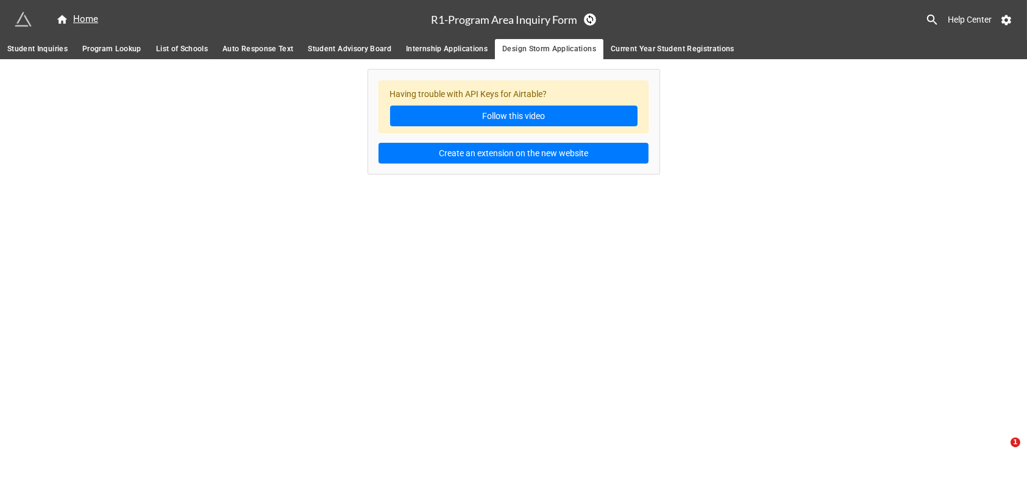
click at [653, 47] on span "Current Year Student Registrations" at bounding box center [673, 49] width 124 height 13
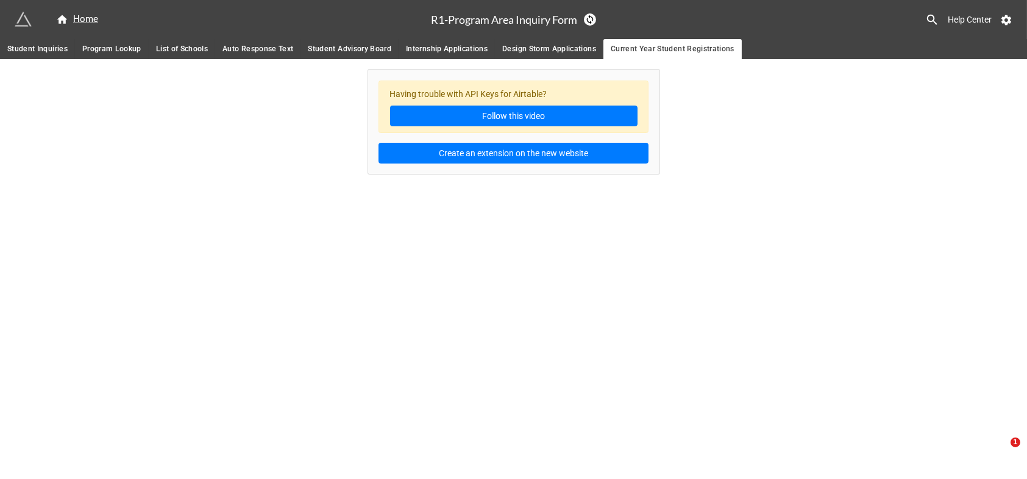
click at [21, 48] on span "Student Inquiries" at bounding box center [37, 49] width 60 height 13
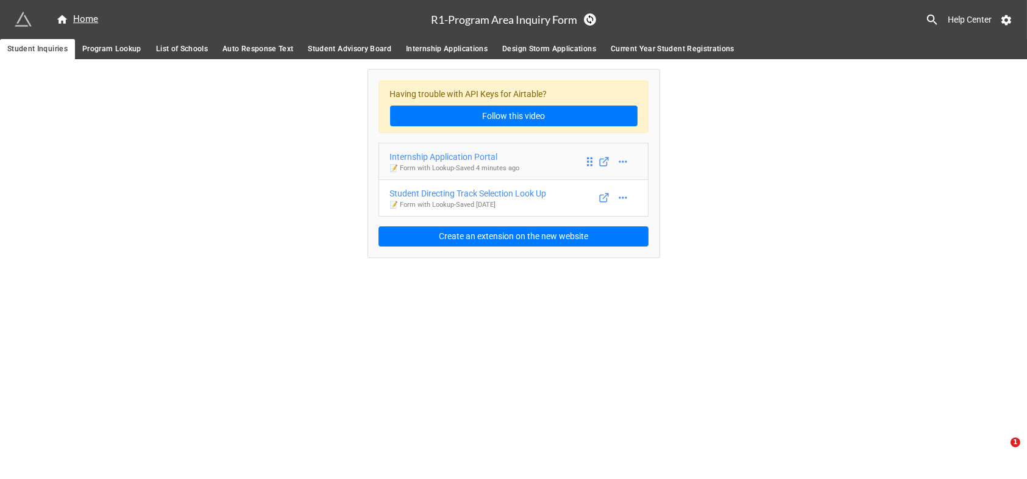
click at [449, 157] on div "Internship Application Portal" at bounding box center [455, 156] width 130 height 13
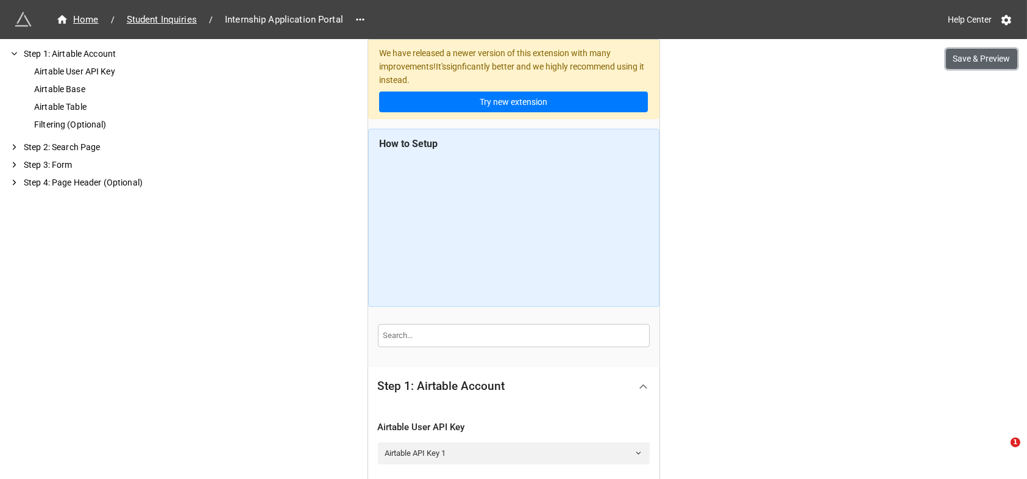
click at [981, 55] on button "Save & Preview" at bounding box center [981, 59] width 71 height 21
click at [993, 55] on button "Save & Preview" at bounding box center [981, 59] width 71 height 21
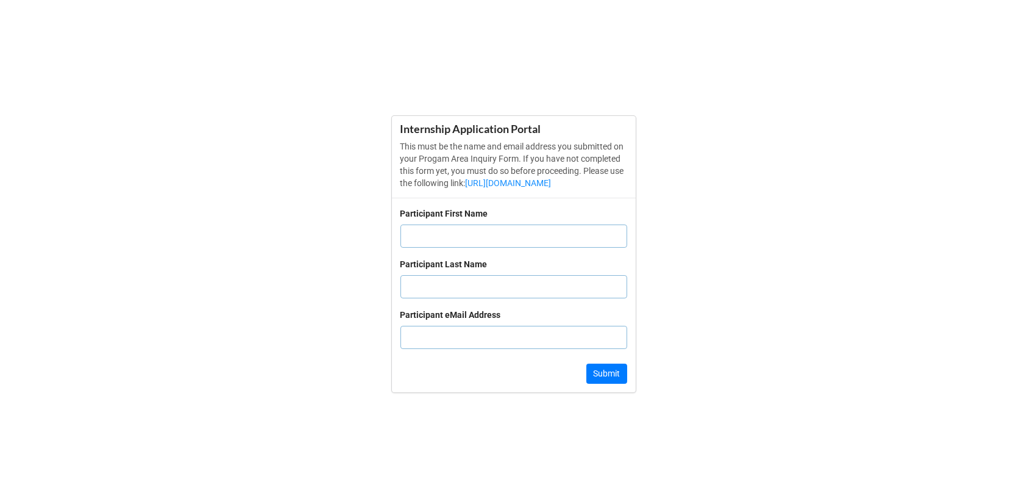
click at [817, 196] on form "Internship Application Portal This must be the name and email address you submi…" at bounding box center [513, 254] width 1027 height 430
click at [438, 242] on input "text" at bounding box center [514, 235] width 227 height 23
type input "emmett"
type input "buhmann"
type input "ebuhmann@bridgew.edu"
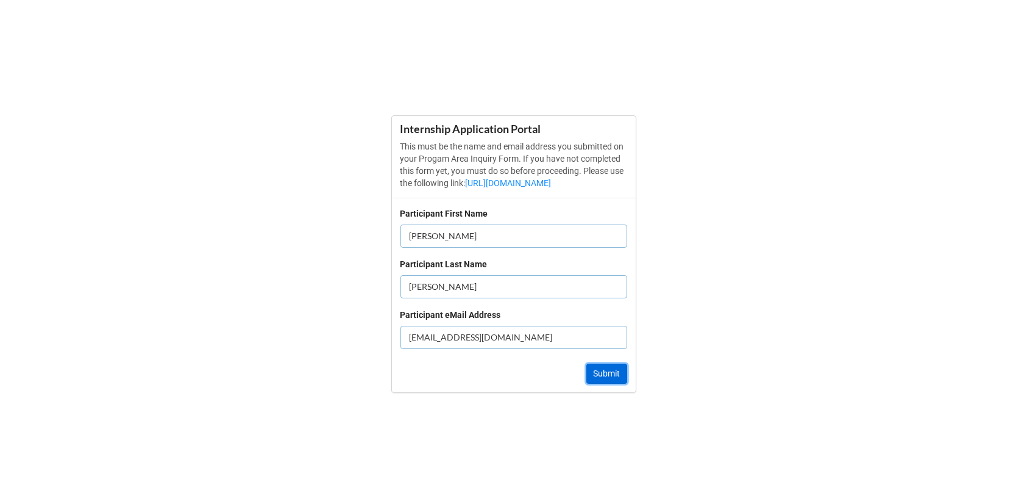
click at [605, 382] on button "Submit" at bounding box center [607, 373] width 41 height 21
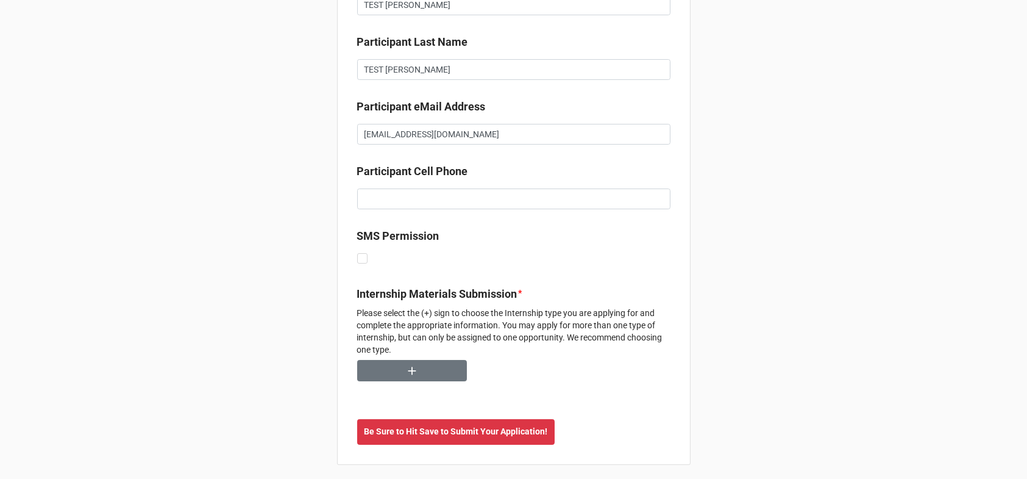
scroll to position [142, 0]
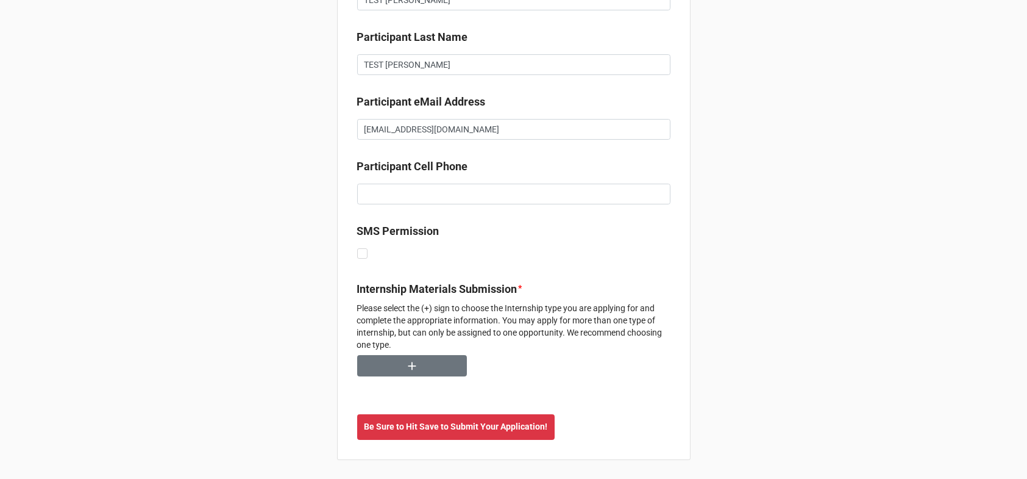
click at [399, 351] on div "Internship Materials Submission * Please select the (+) sign to choose the Inte…" at bounding box center [513, 318] width 313 height 74
click at [415, 359] on button "button" at bounding box center [412, 365] width 110 height 21
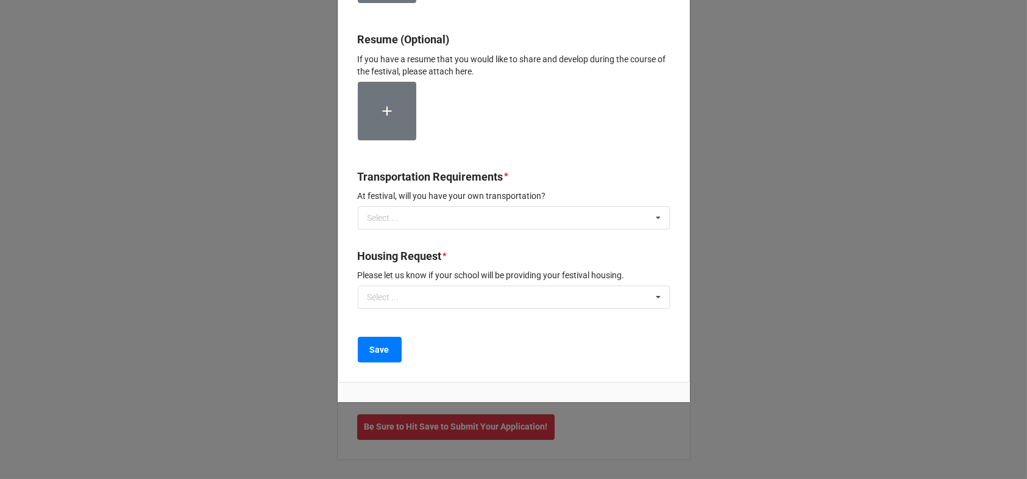
scroll to position [375, 0]
click at [385, 353] on b "Save" at bounding box center [380, 349] width 20 height 13
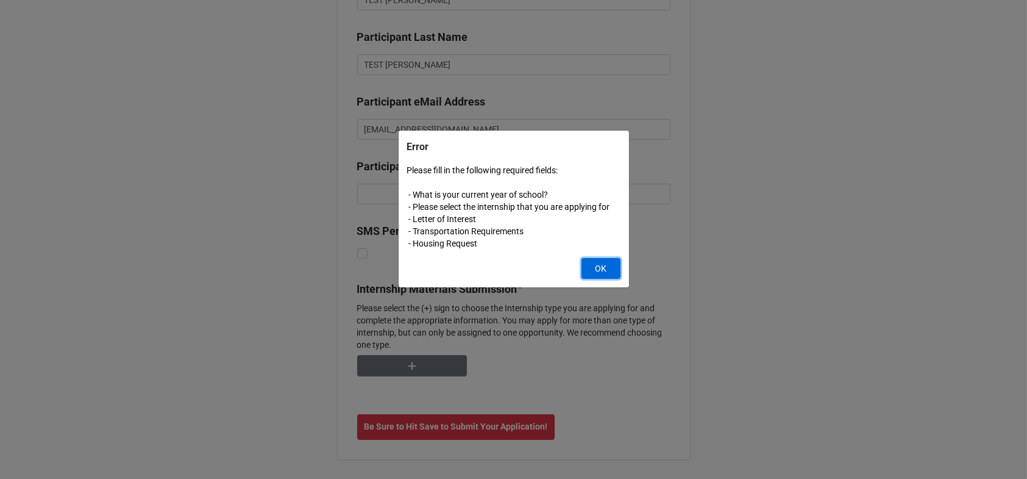
click at [596, 273] on button "OK" at bounding box center [601, 268] width 39 height 21
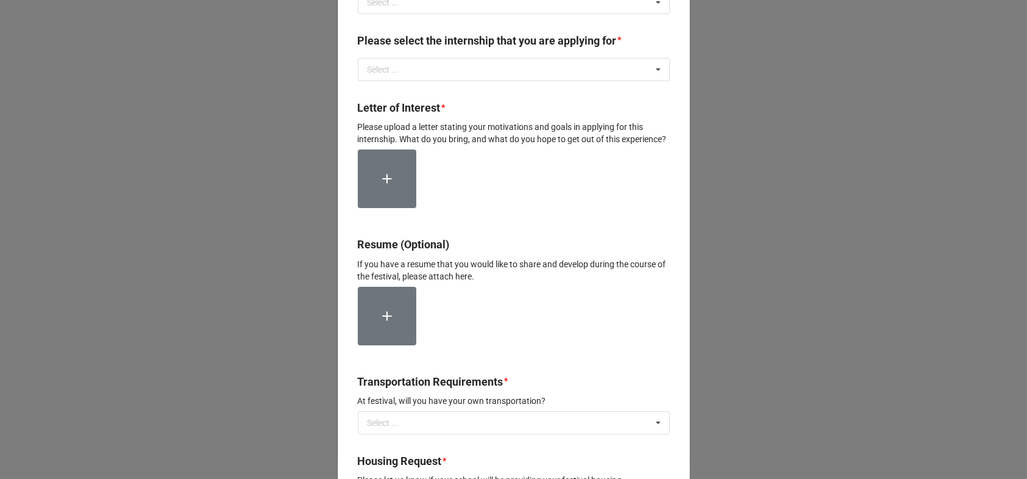
scroll to position [70, 0]
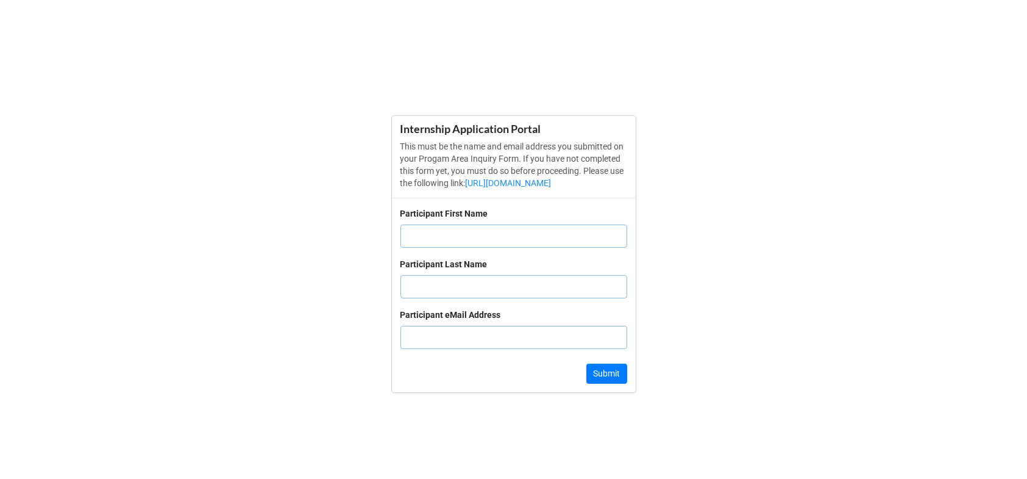
click at [465, 239] on input "text" at bounding box center [514, 235] width 227 height 23
type input "[PERSON_NAME]"
type input "e"
type input "[EMAIL_ADDRESS][DOMAIN_NAME]"
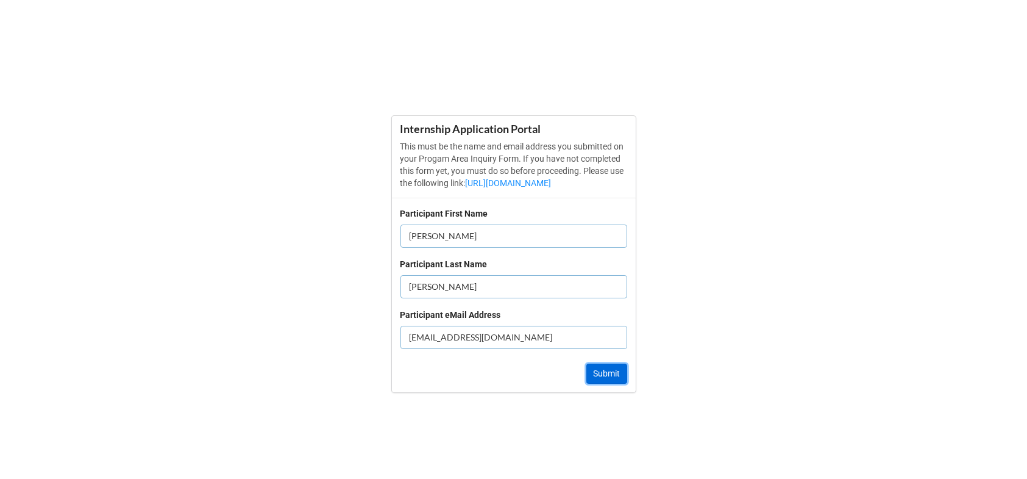
click at [607, 376] on button "Submit" at bounding box center [607, 373] width 41 height 21
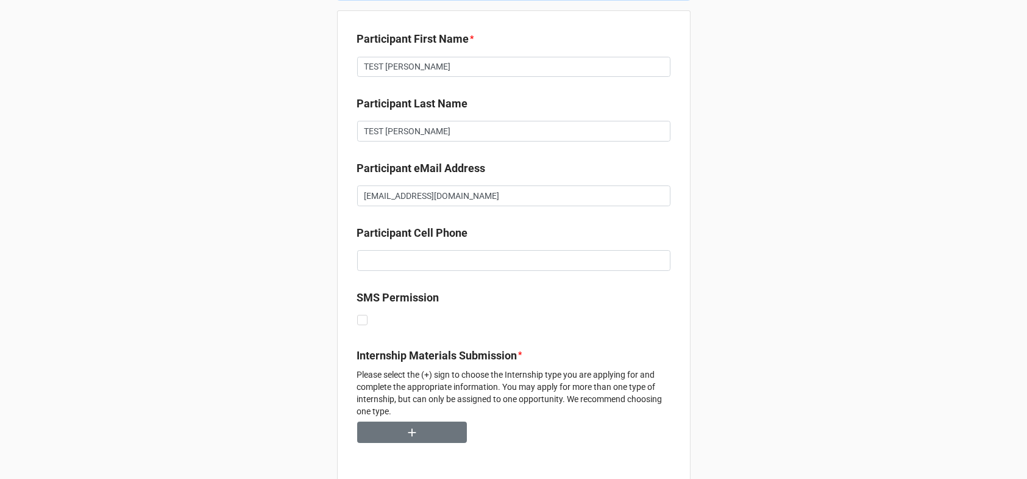
scroll to position [142, 0]
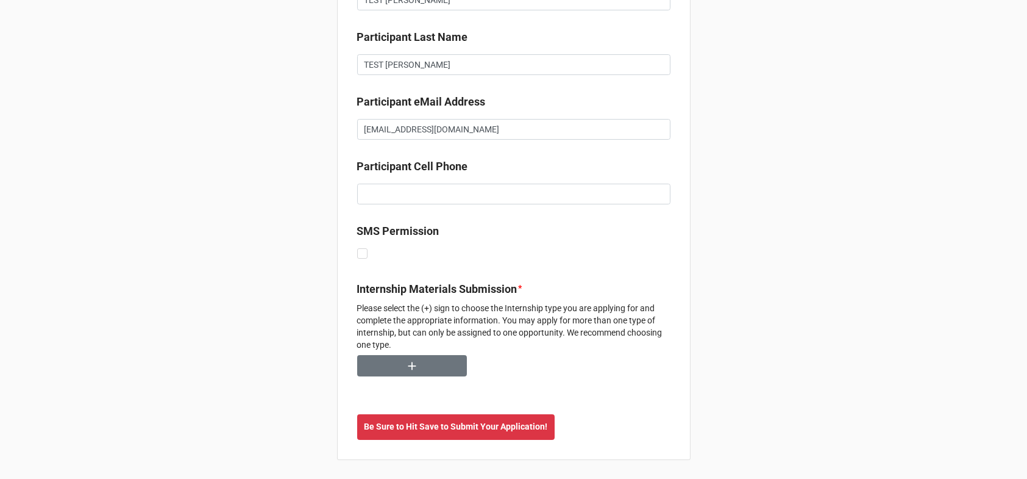
click at [559, 316] on p "Please select the (+) sign to choose the Internship type you are applying for a…" at bounding box center [513, 326] width 313 height 49
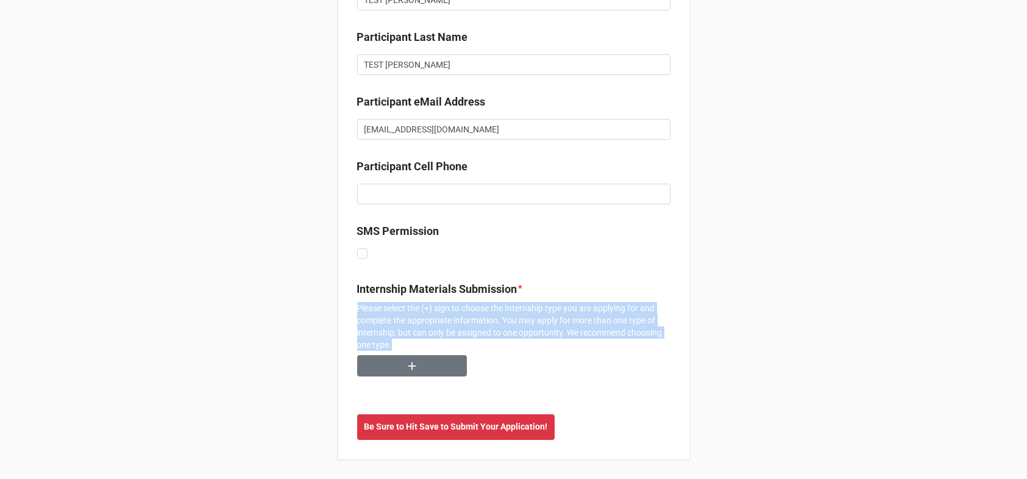
drag, startPoint x: 387, startPoint y: 340, endPoint x: 354, endPoint y: 307, distance: 46.6
click at [357, 307] on p "Please select the (+) sign to choose the Internship type you are applying for a…" at bounding box center [513, 326] width 313 height 49
copy p "Please select the (+) sign to choose the Internship type you are applying for a…"
